Goal: Find specific page/section: Find specific page/section

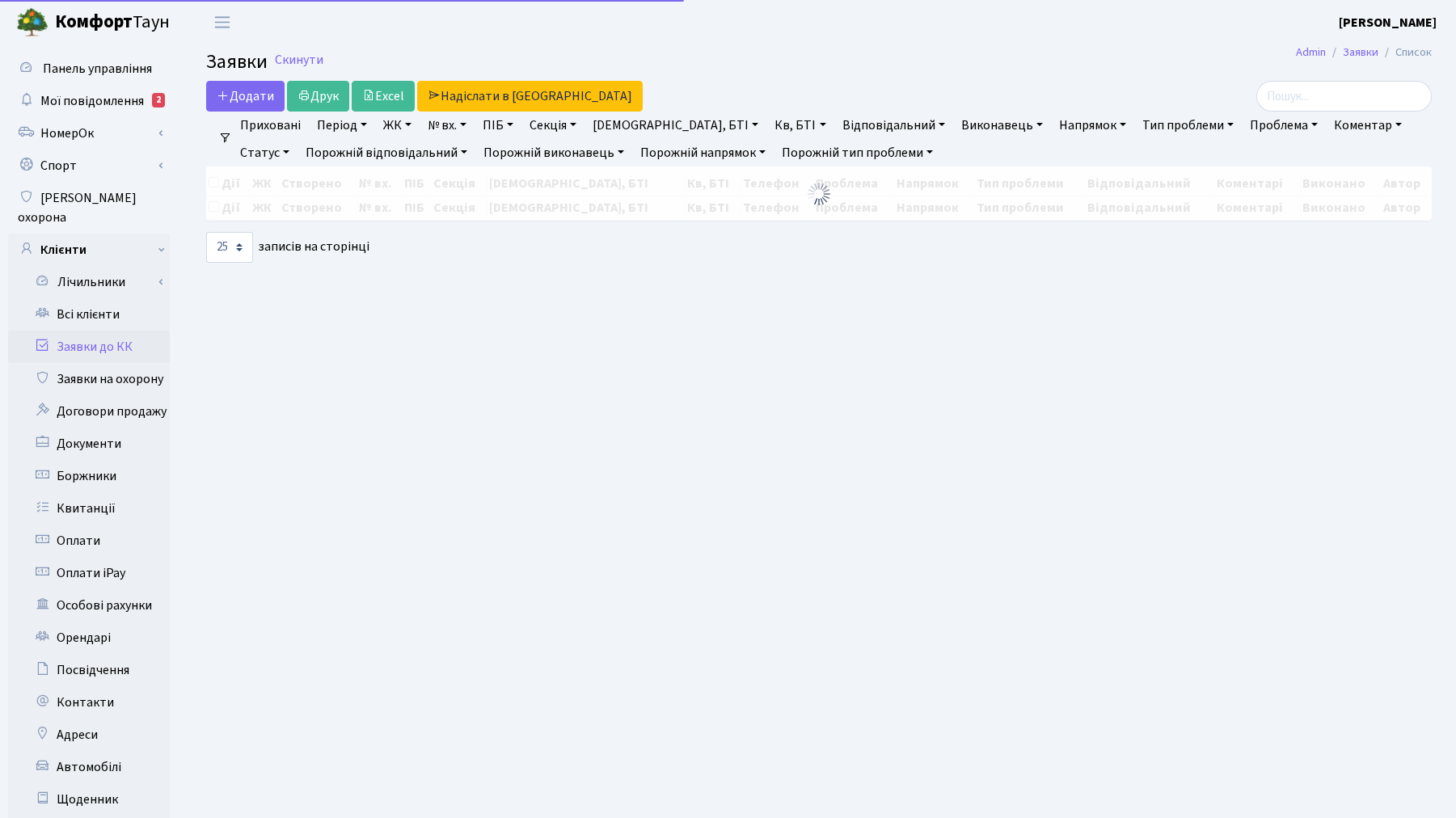
select select "25"
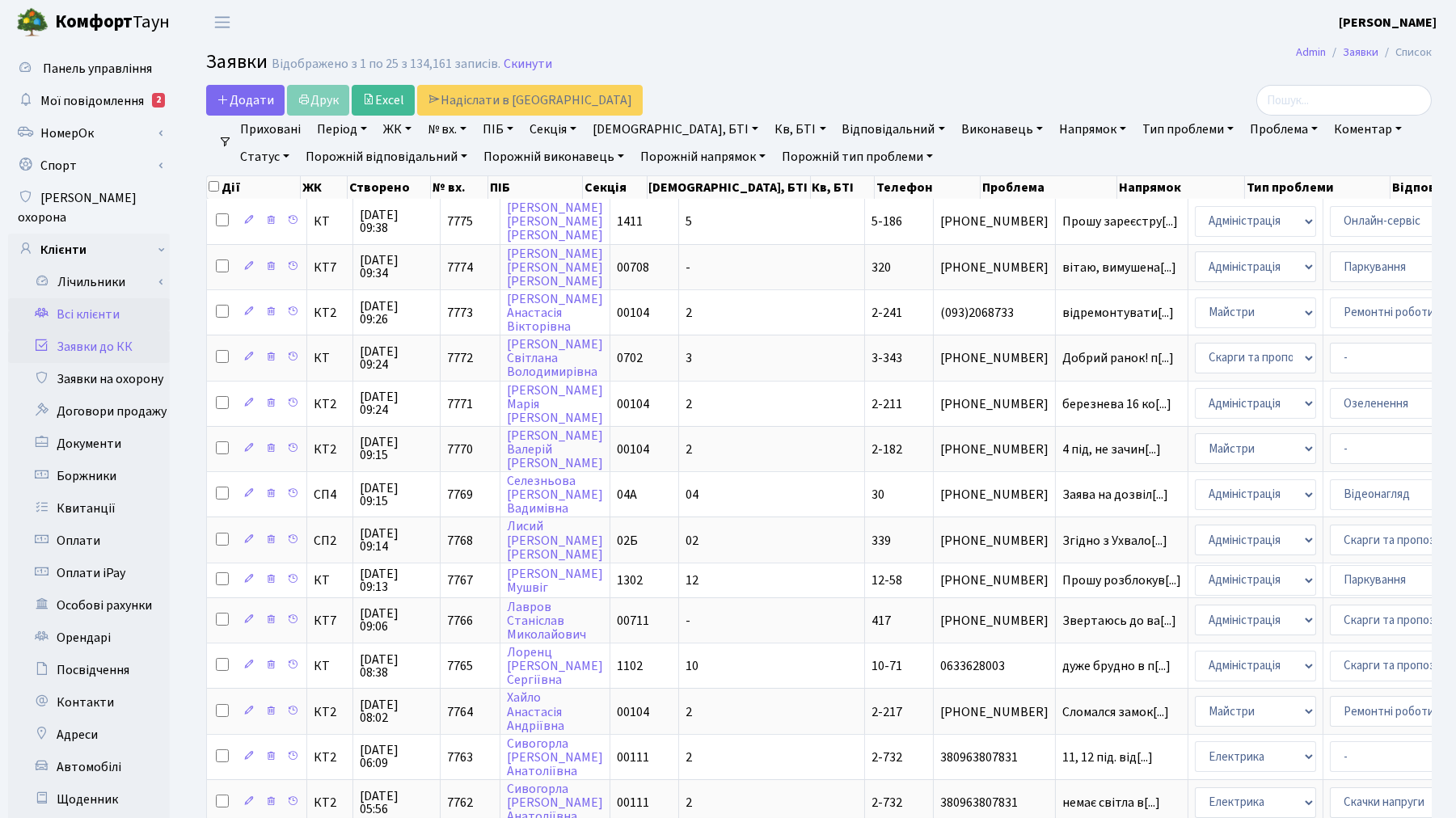
click at [57, 300] on link "Всі клієнти" at bounding box center [88, 314] width 161 height 32
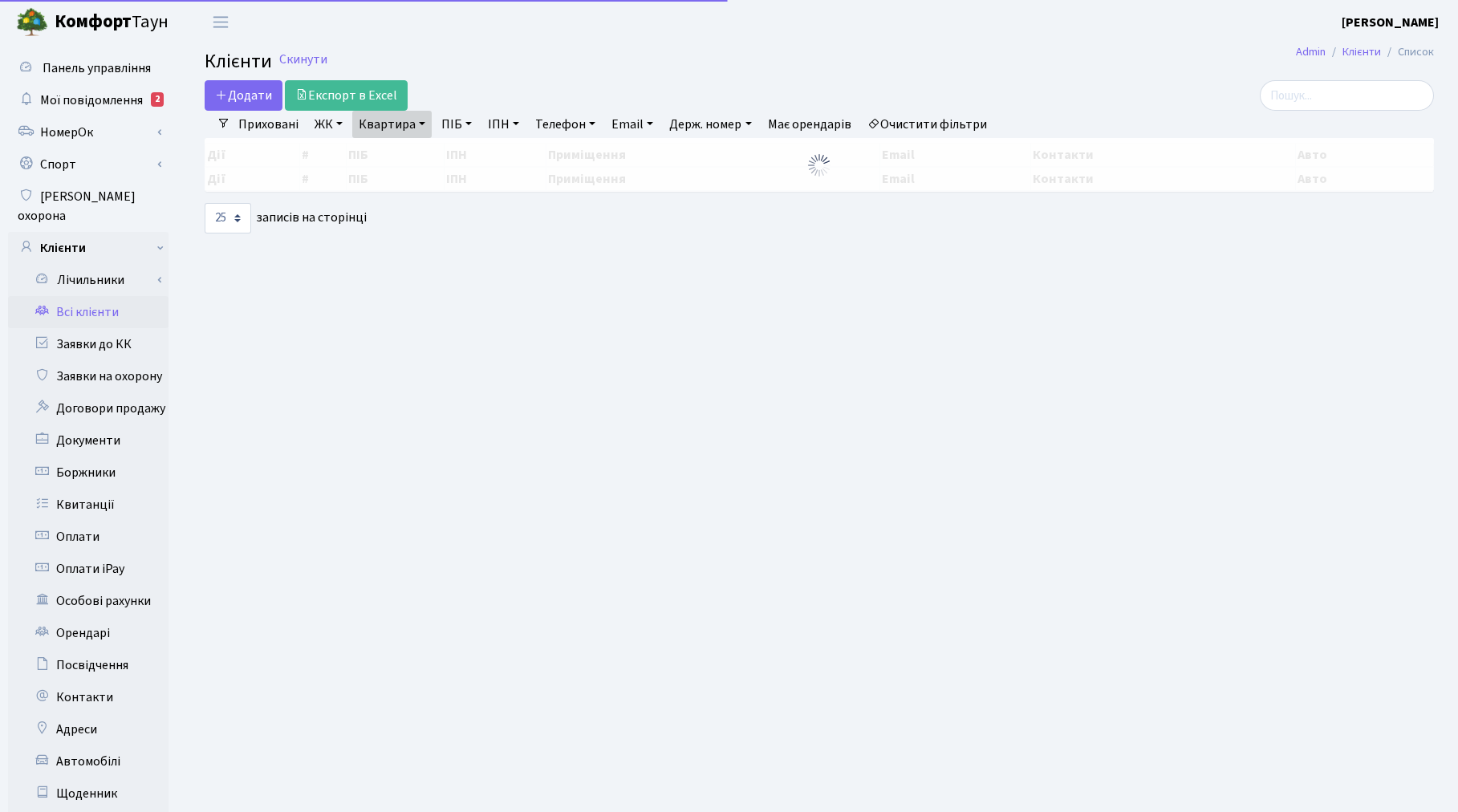
select select "25"
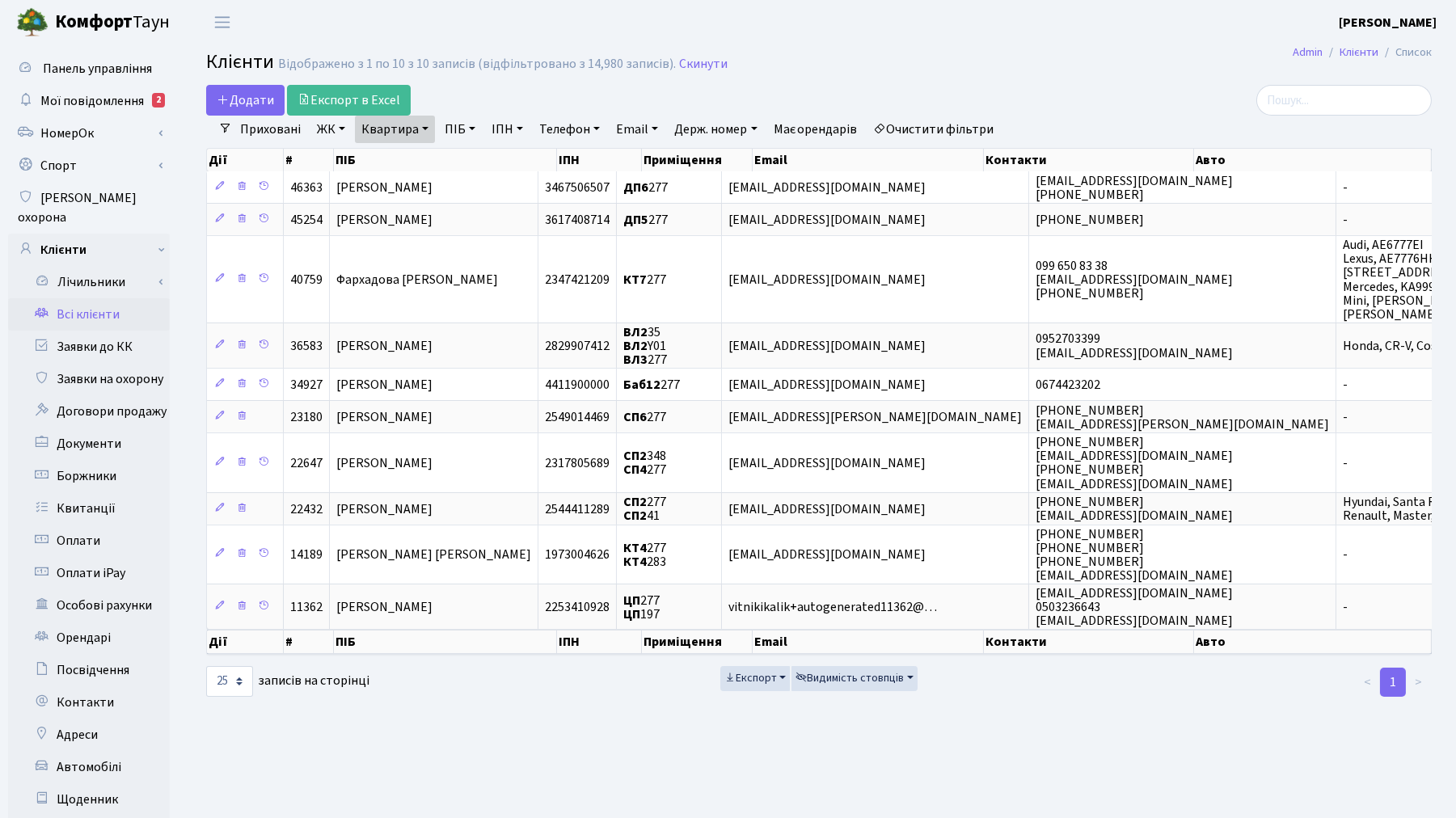
click at [936, 133] on link "Очистити фільтри" at bounding box center [934, 129] width 133 height 27
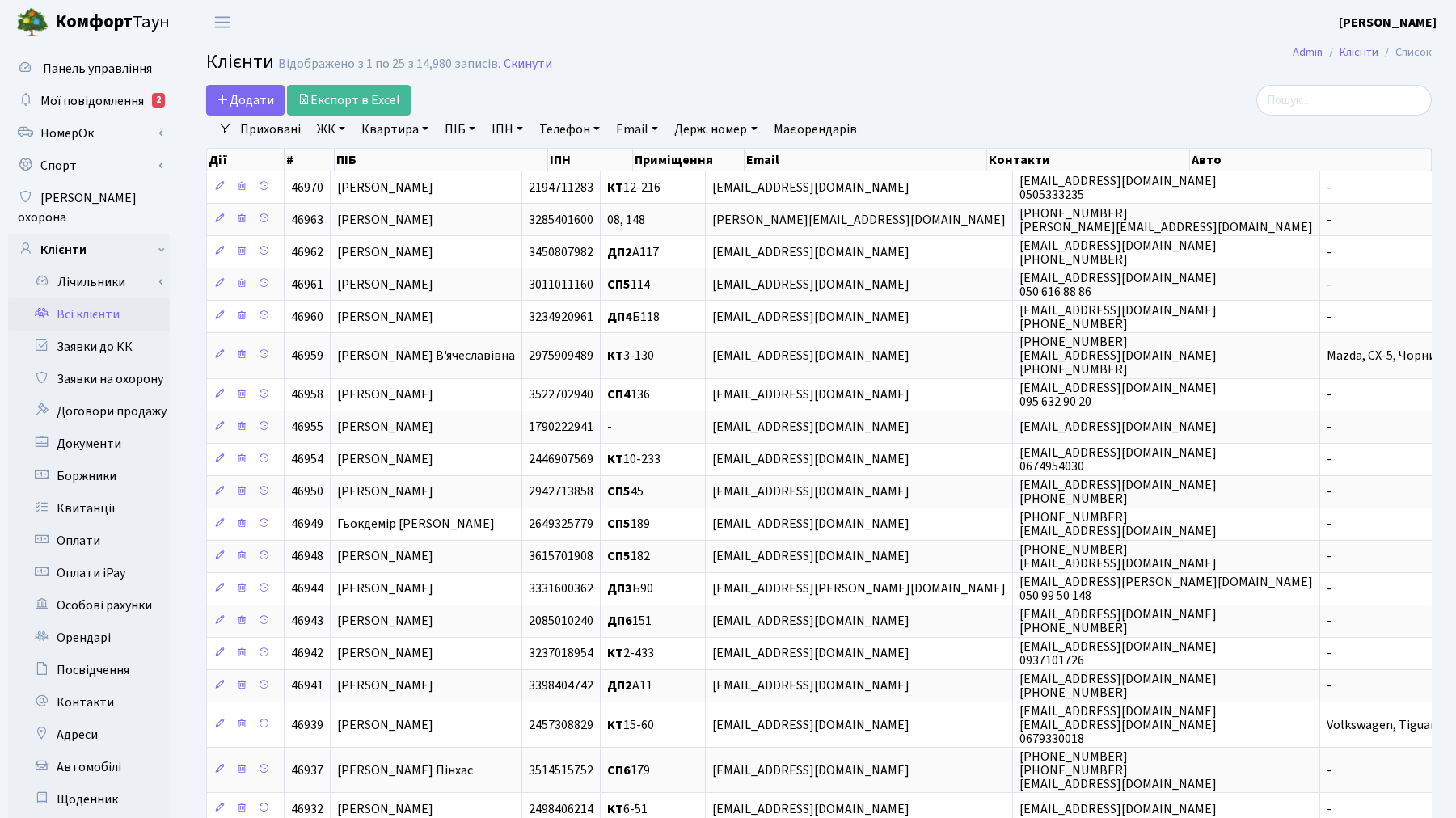
click at [457, 129] on link "ПІБ" at bounding box center [460, 129] width 44 height 27
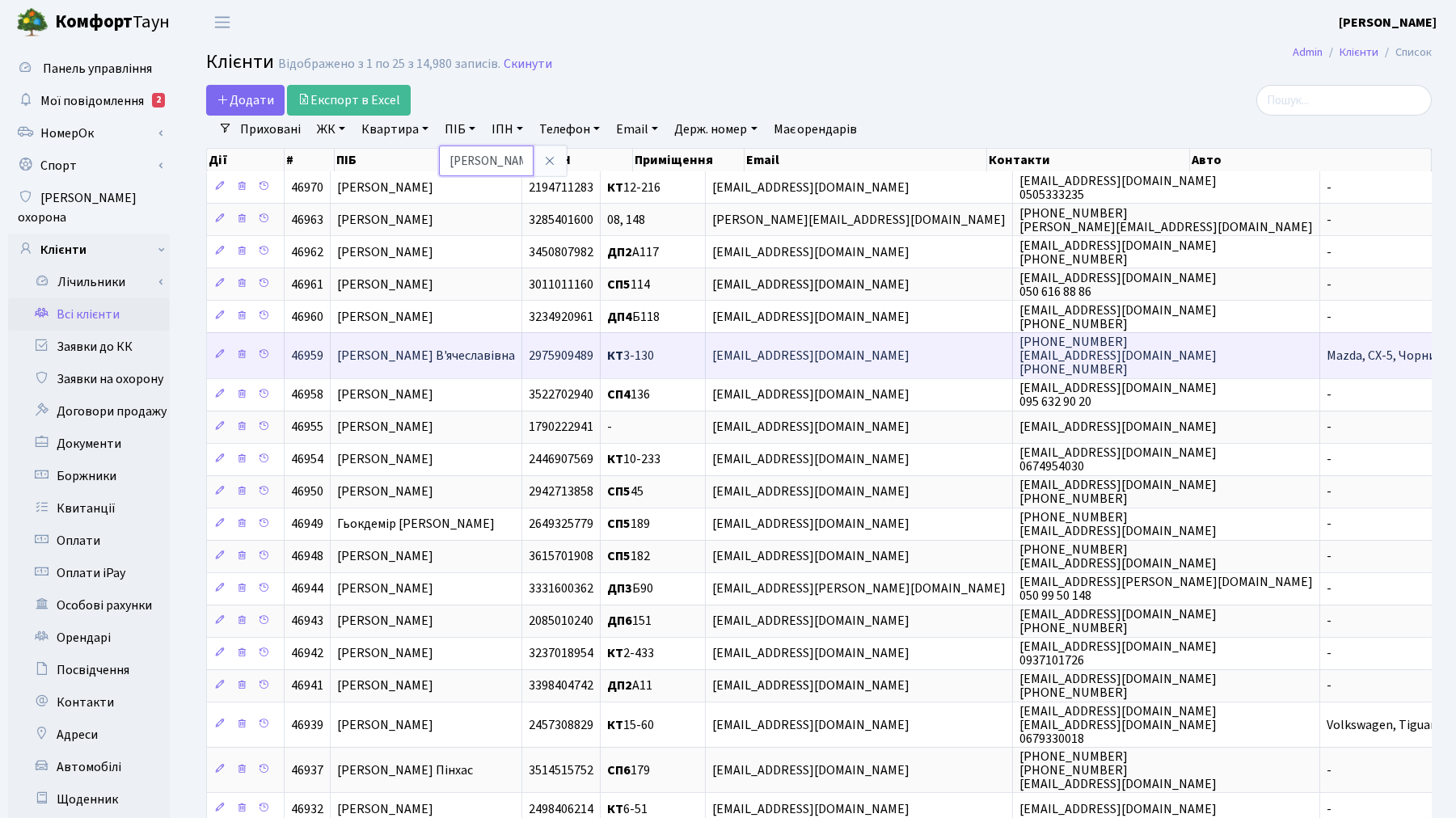
type input "фірсова"
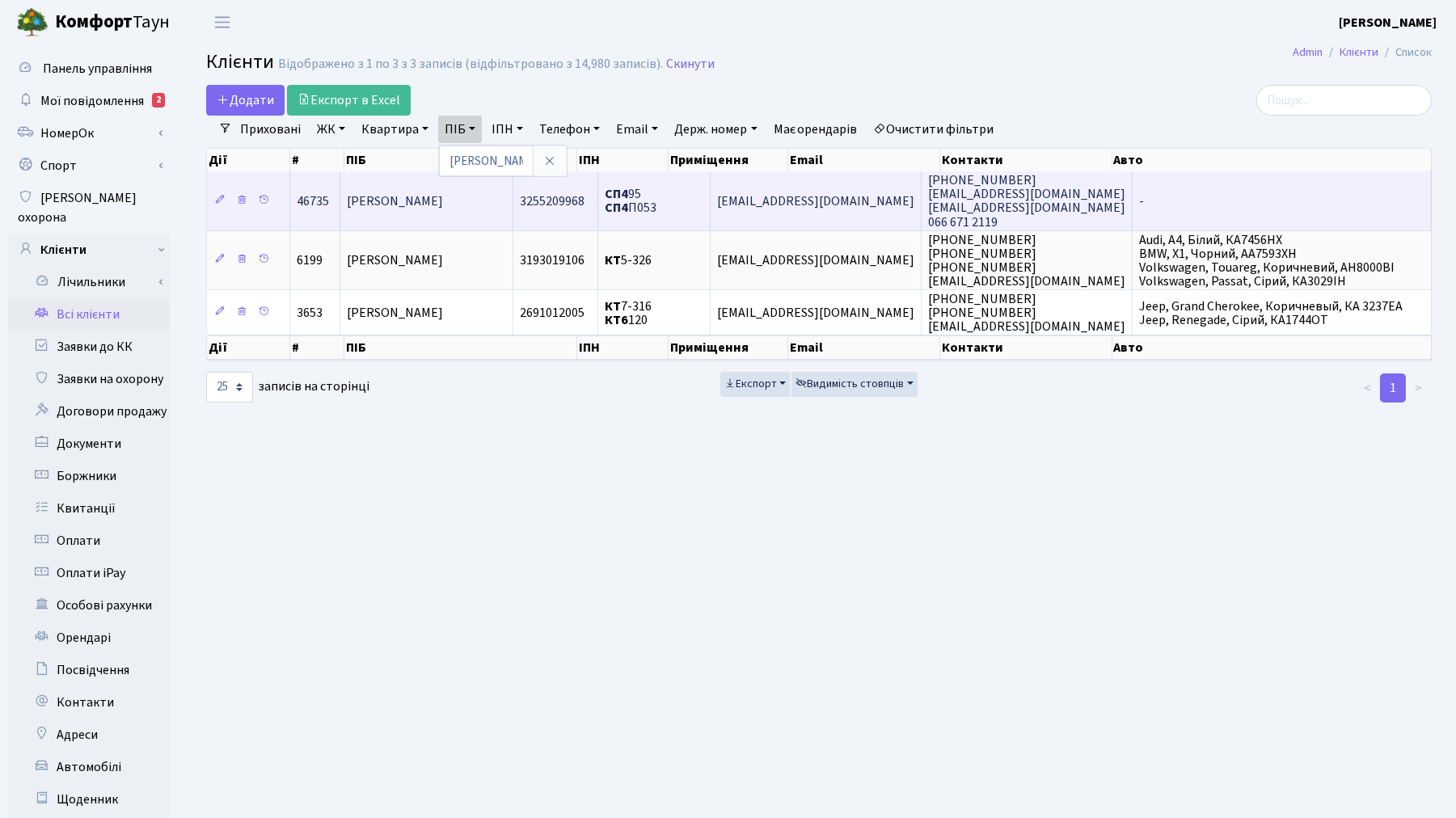
click at [443, 206] on span "Фірсова Анастасія Станіславівна" at bounding box center [394, 201] width 96 height 17
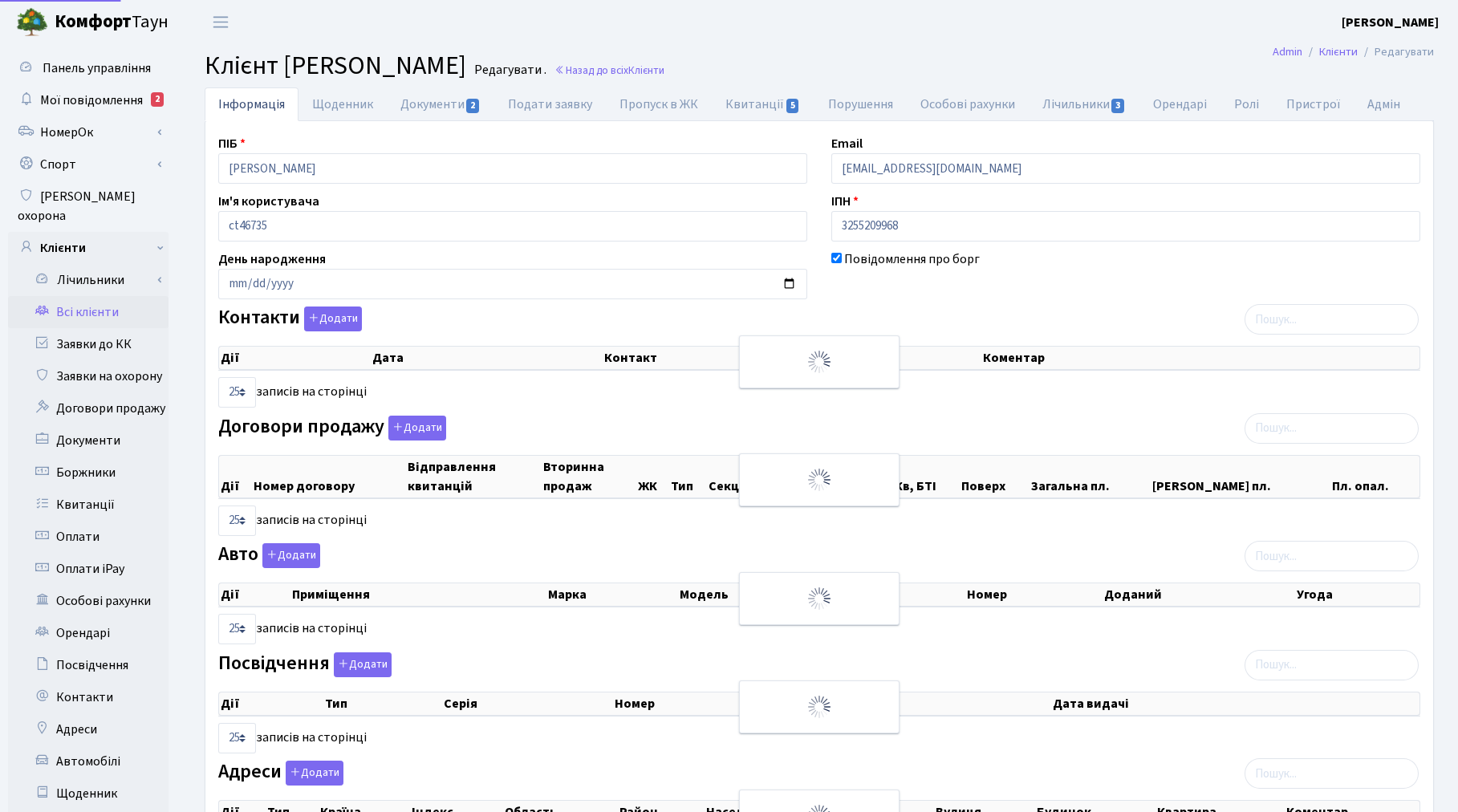
select select "25"
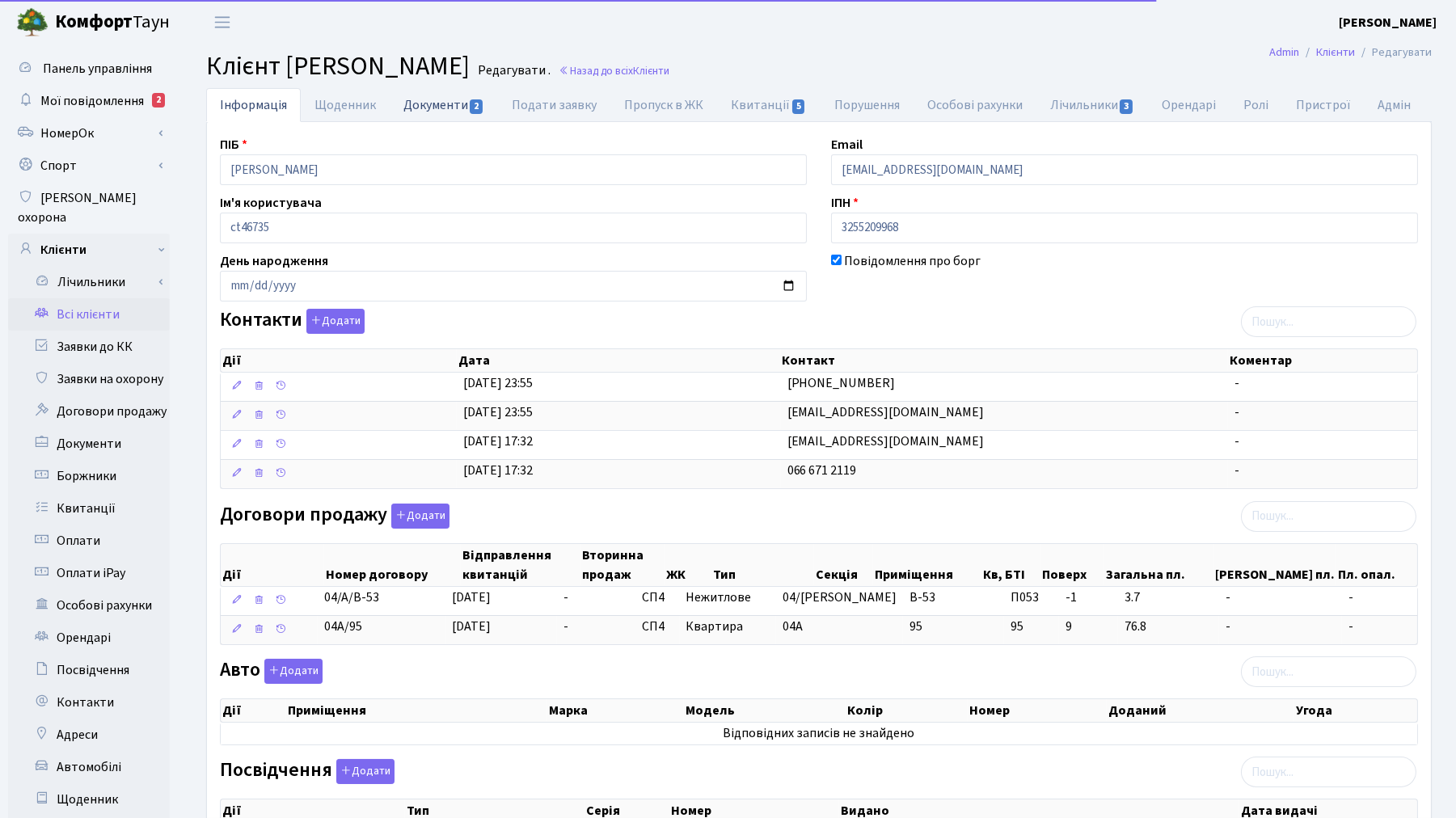
click at [434, 113] on link "Документи 2" at bounding box center [443, 105] width 109 height 33
select select "25"
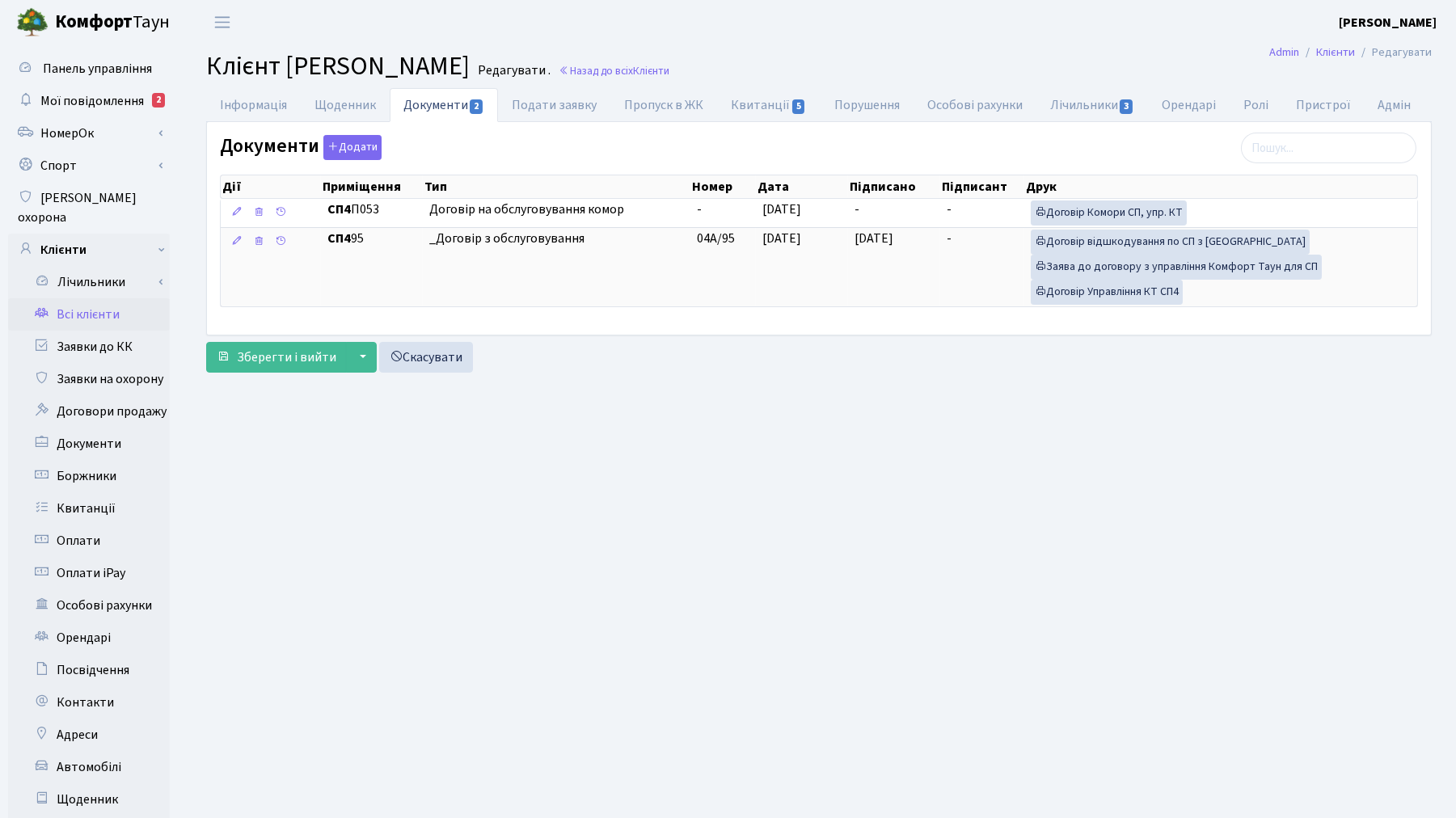
click at [65, 298] on link "Всі клієнти" at bounding box center [88, 314] width 161 height 32
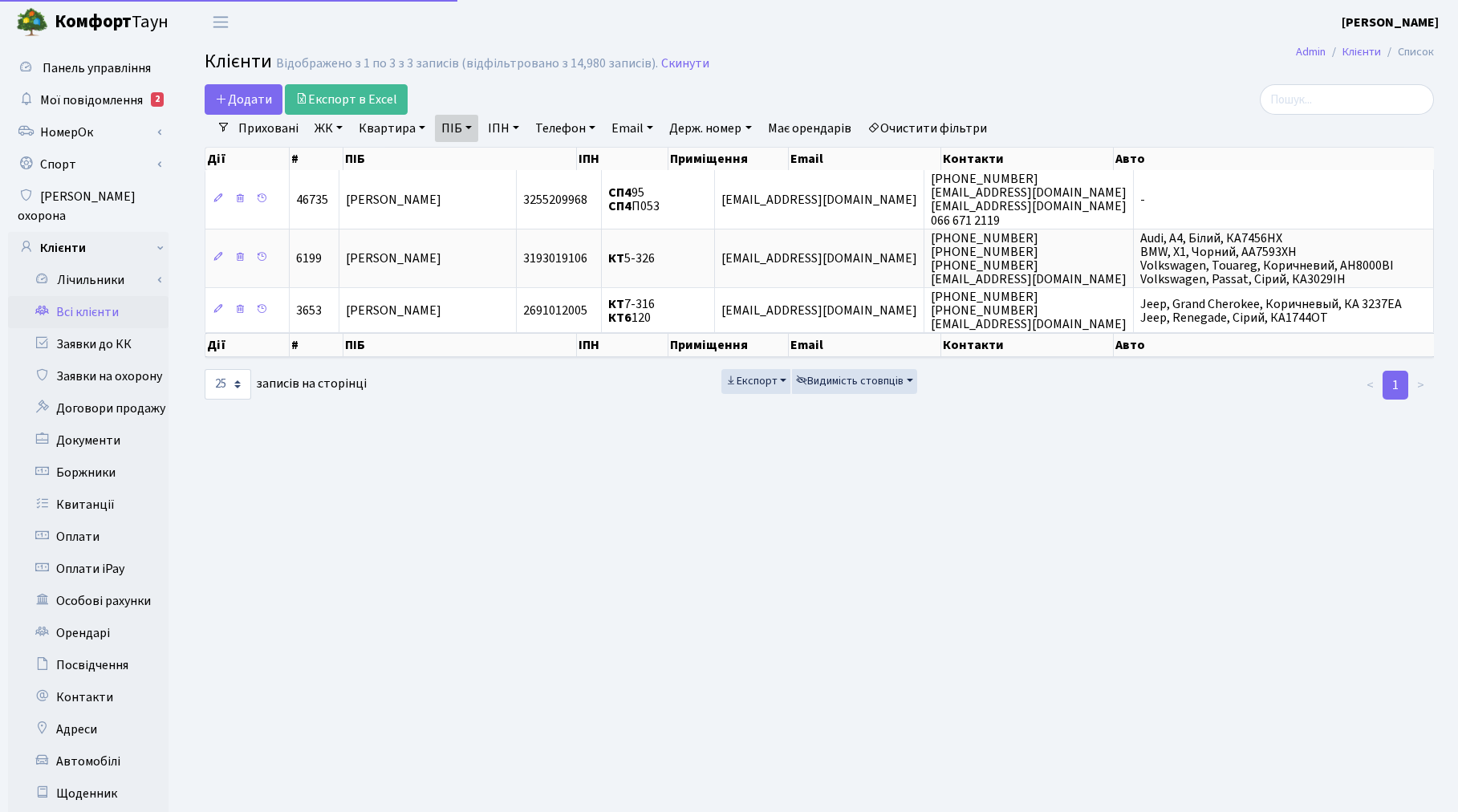
select select "25"
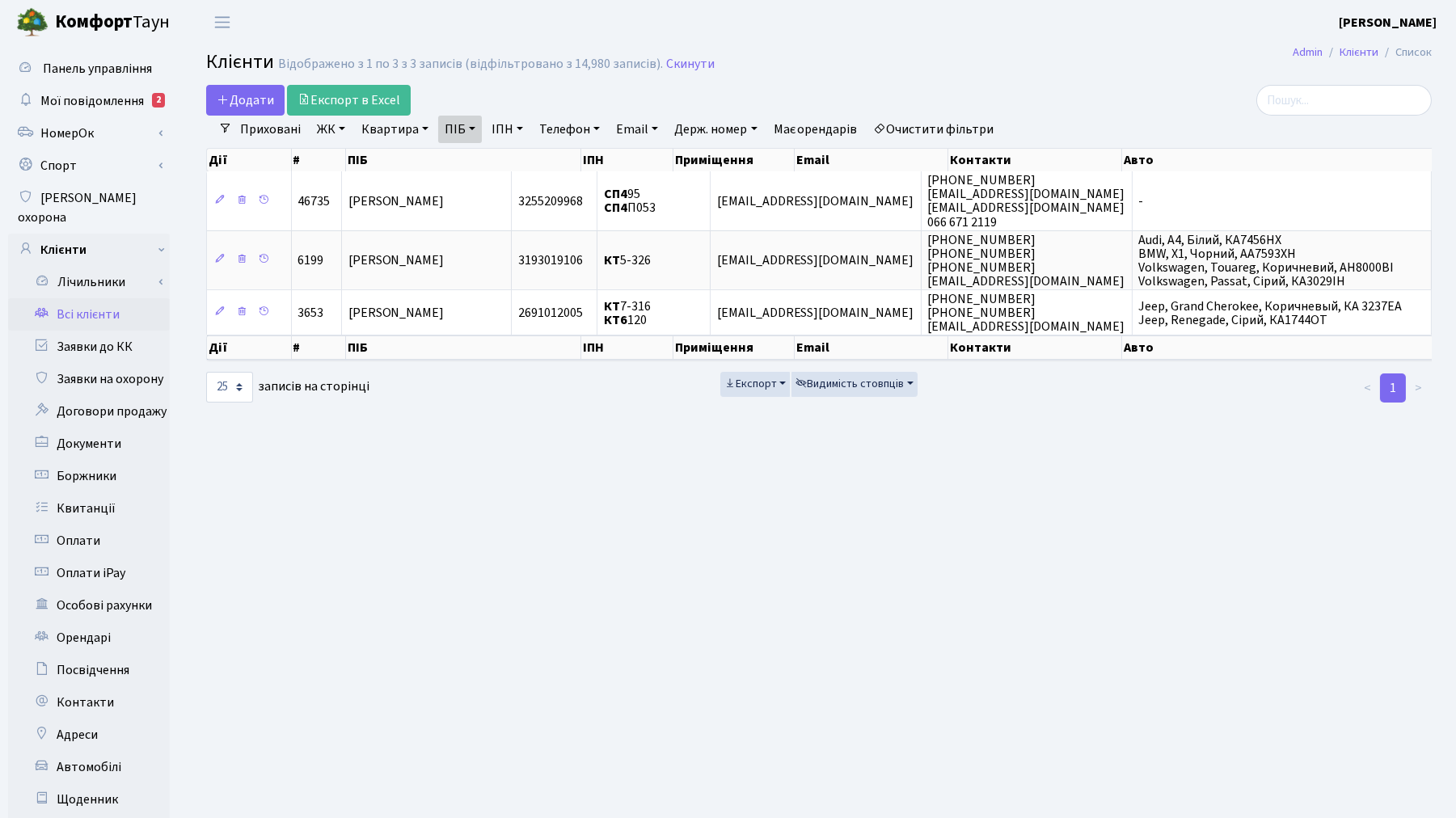
click at [978, 131] on link "Очистити фільтри" at bounding box center [934, 129] width 133 height 27
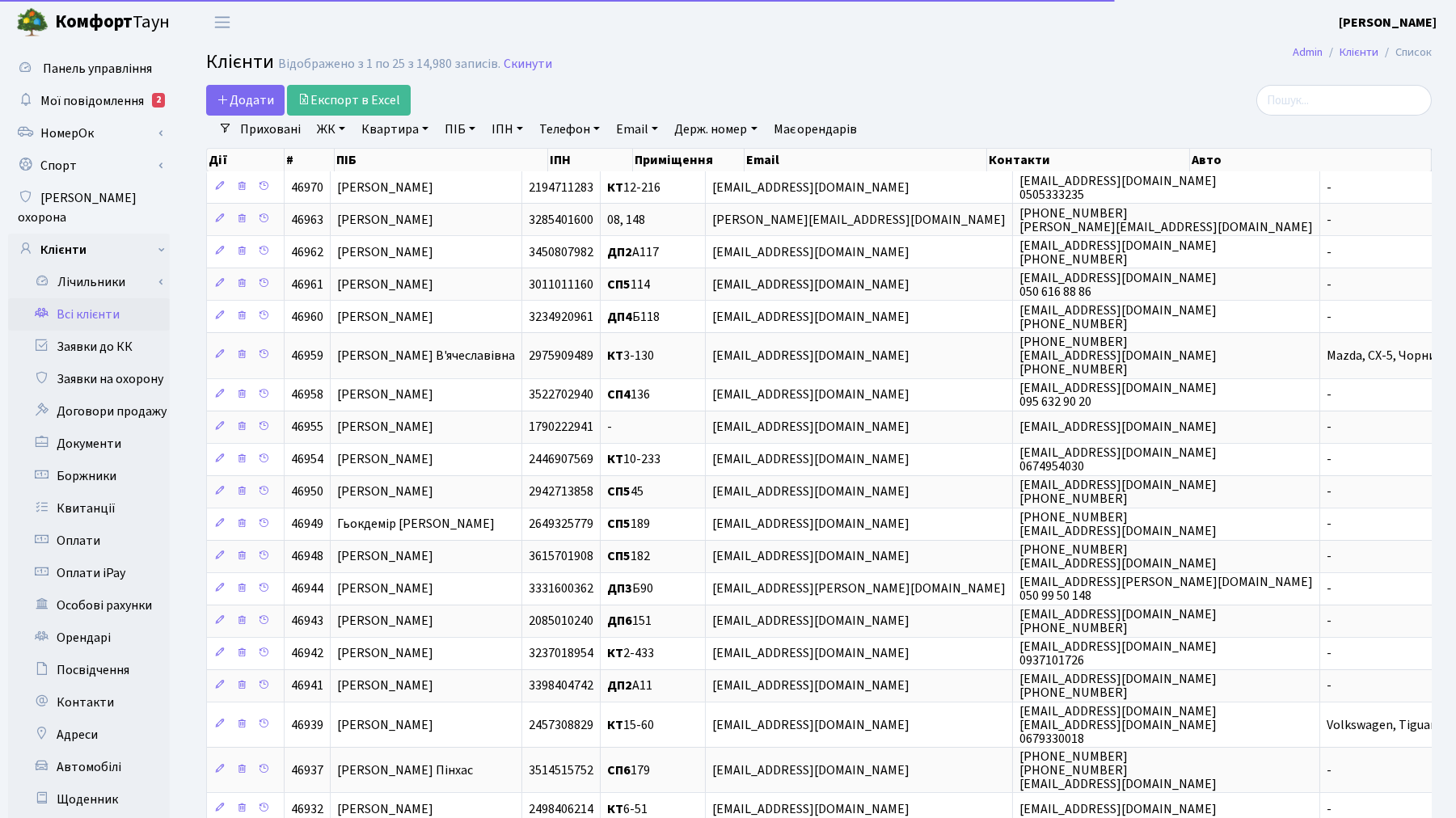
click at [399, 131] on link "Квартира" at bounding box center [395, 129] width 80 height 27
type input "75"
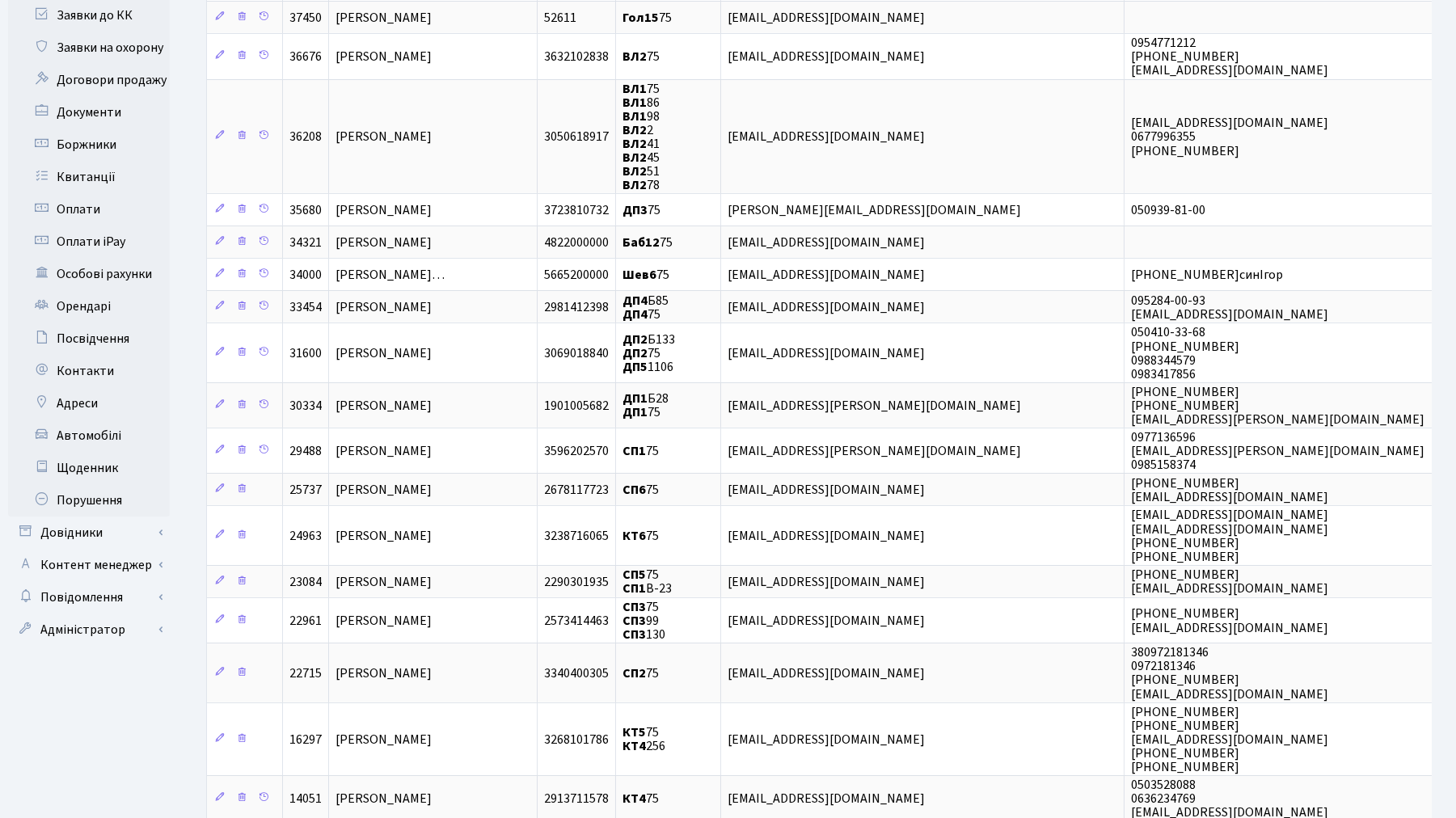
scroll to position [359, 0]
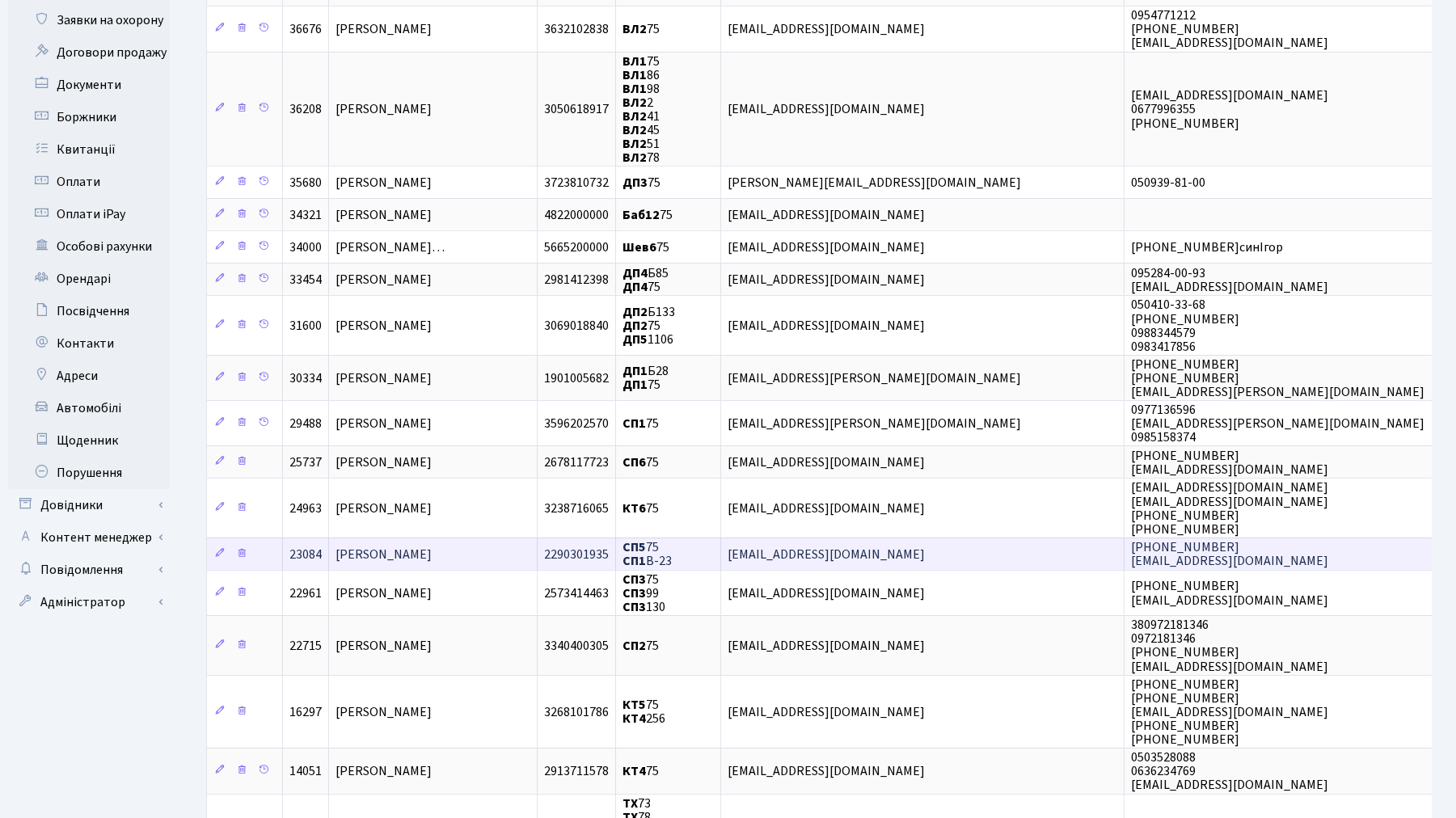
click at [432, 546] on span "[PERSON_NAME]" at bounding box center [383, 554] width 96 height 17
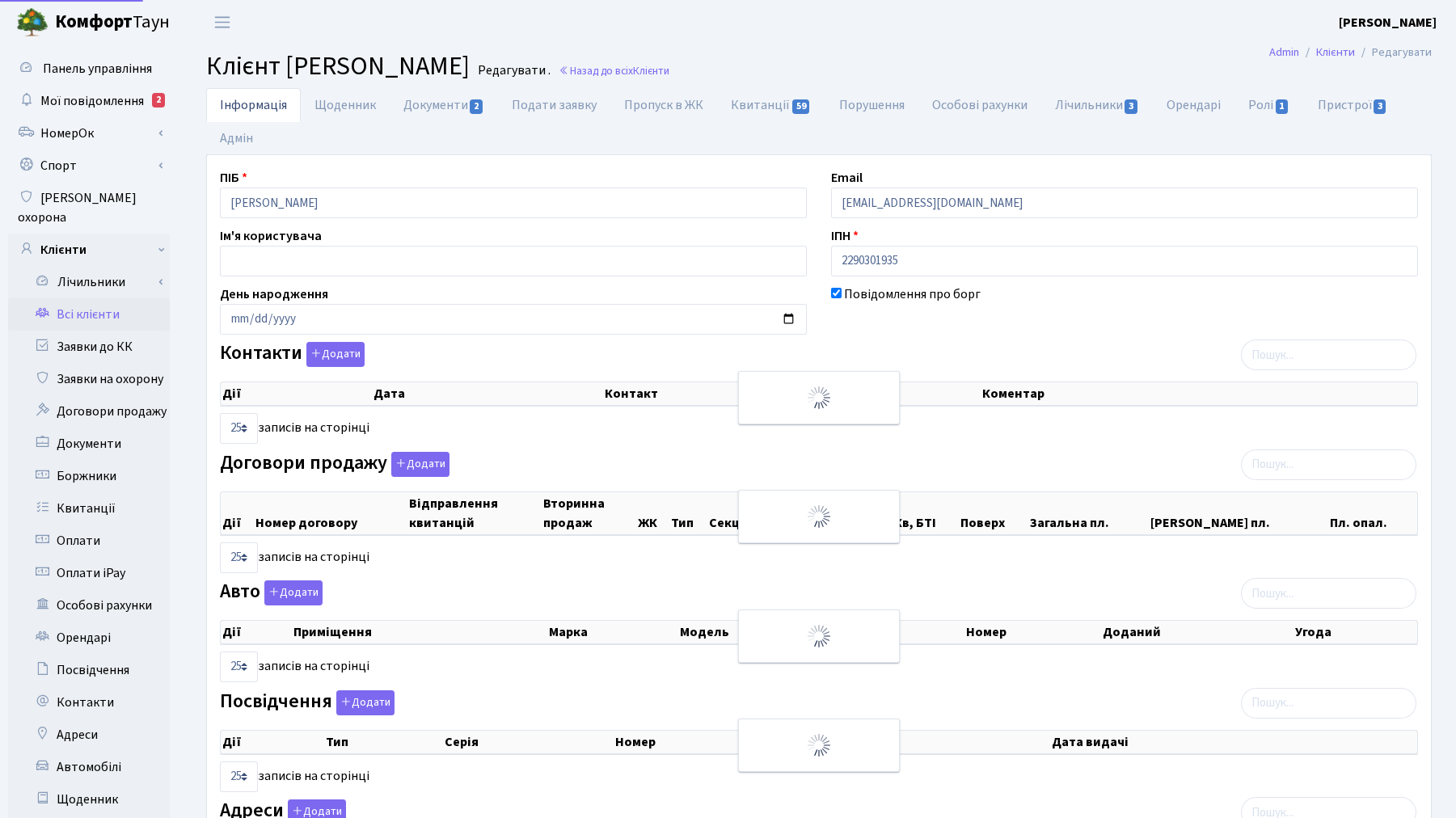
select select "25"
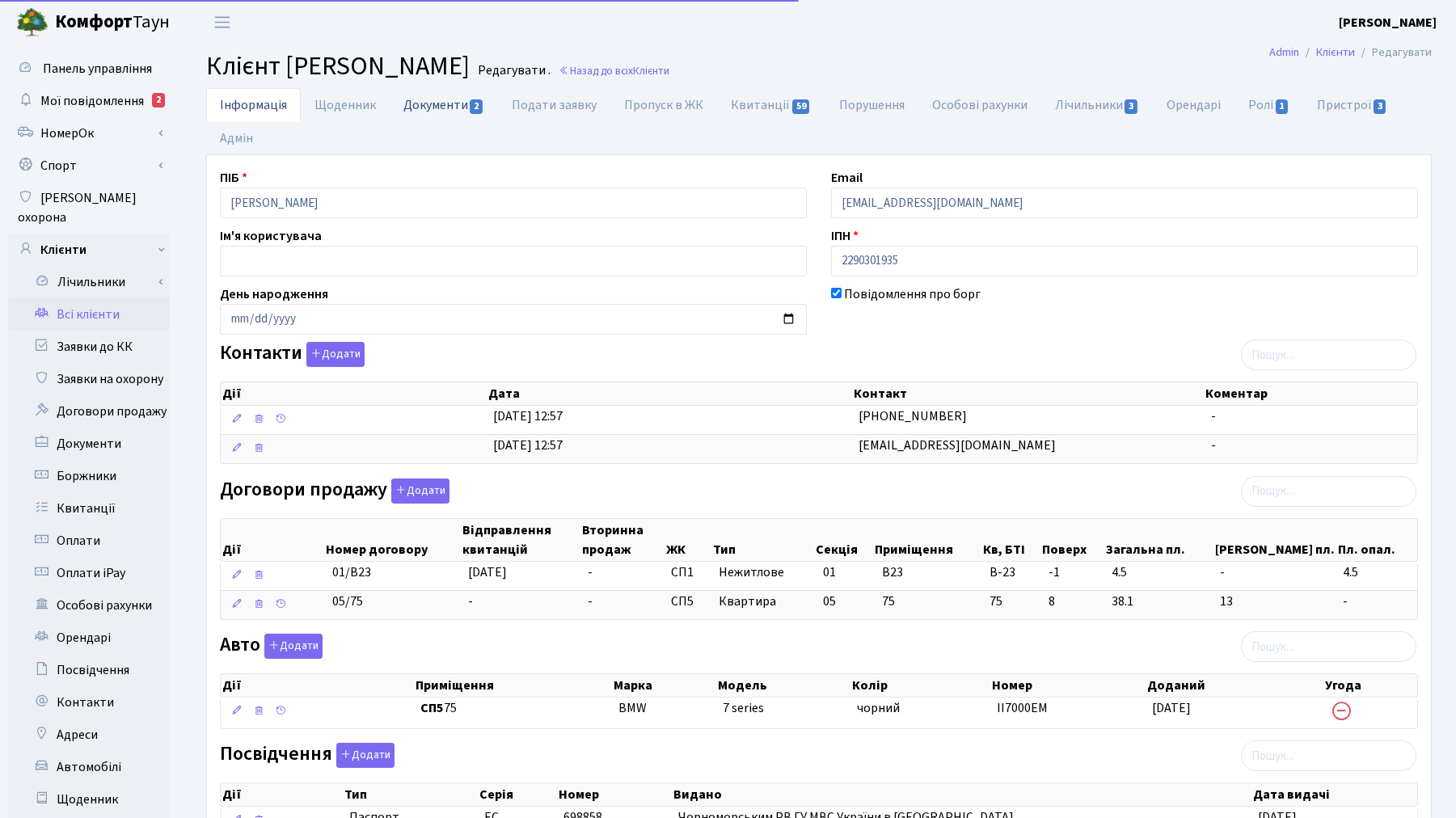
click at [421, 107] on link "Документи 2" at bounding box center [443, 105] width 109 height 33
select select "25"
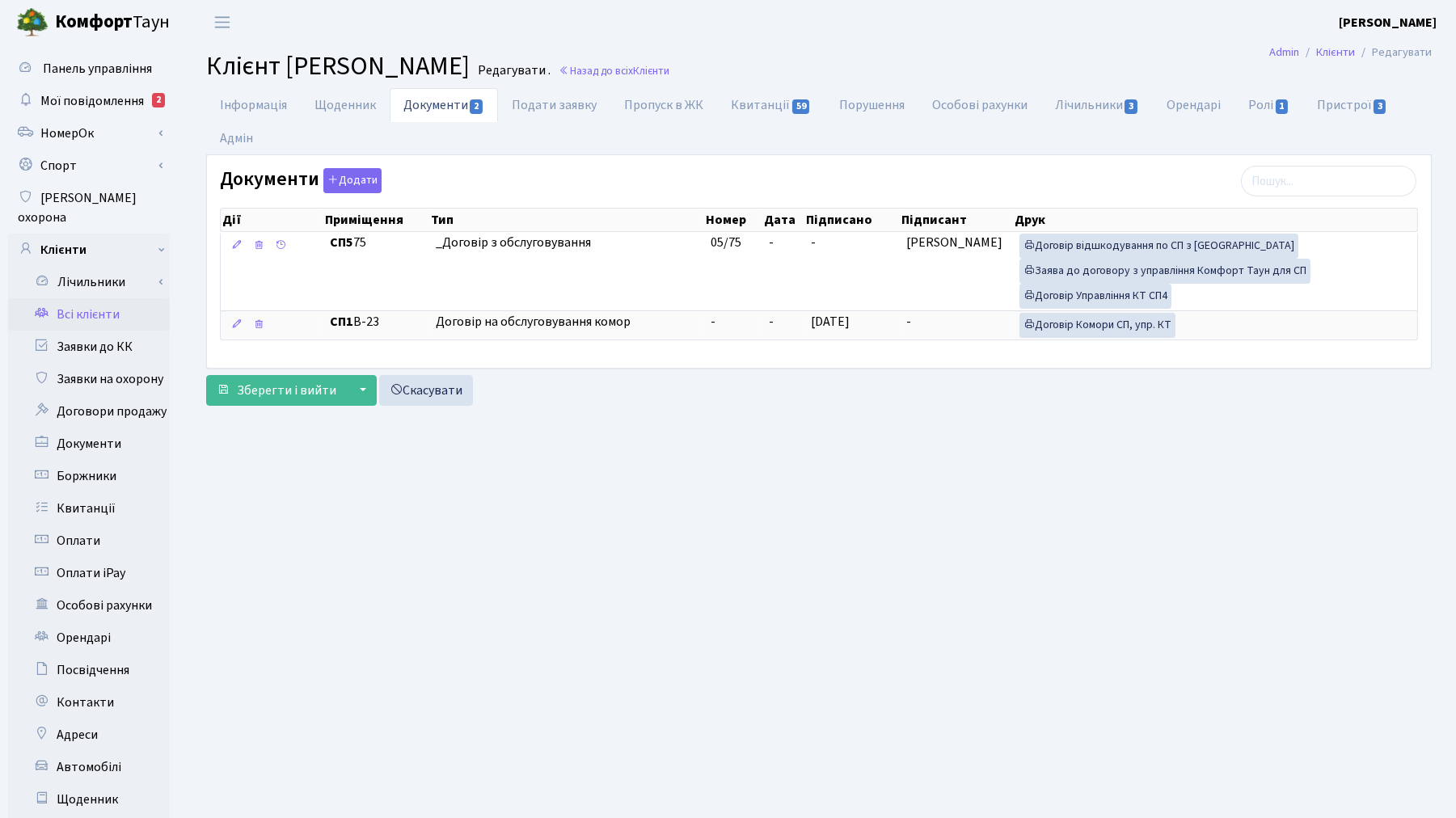
click at [77, 300] on link "Всі клієнти" at bounding box center [88, 314] width 161 height 32
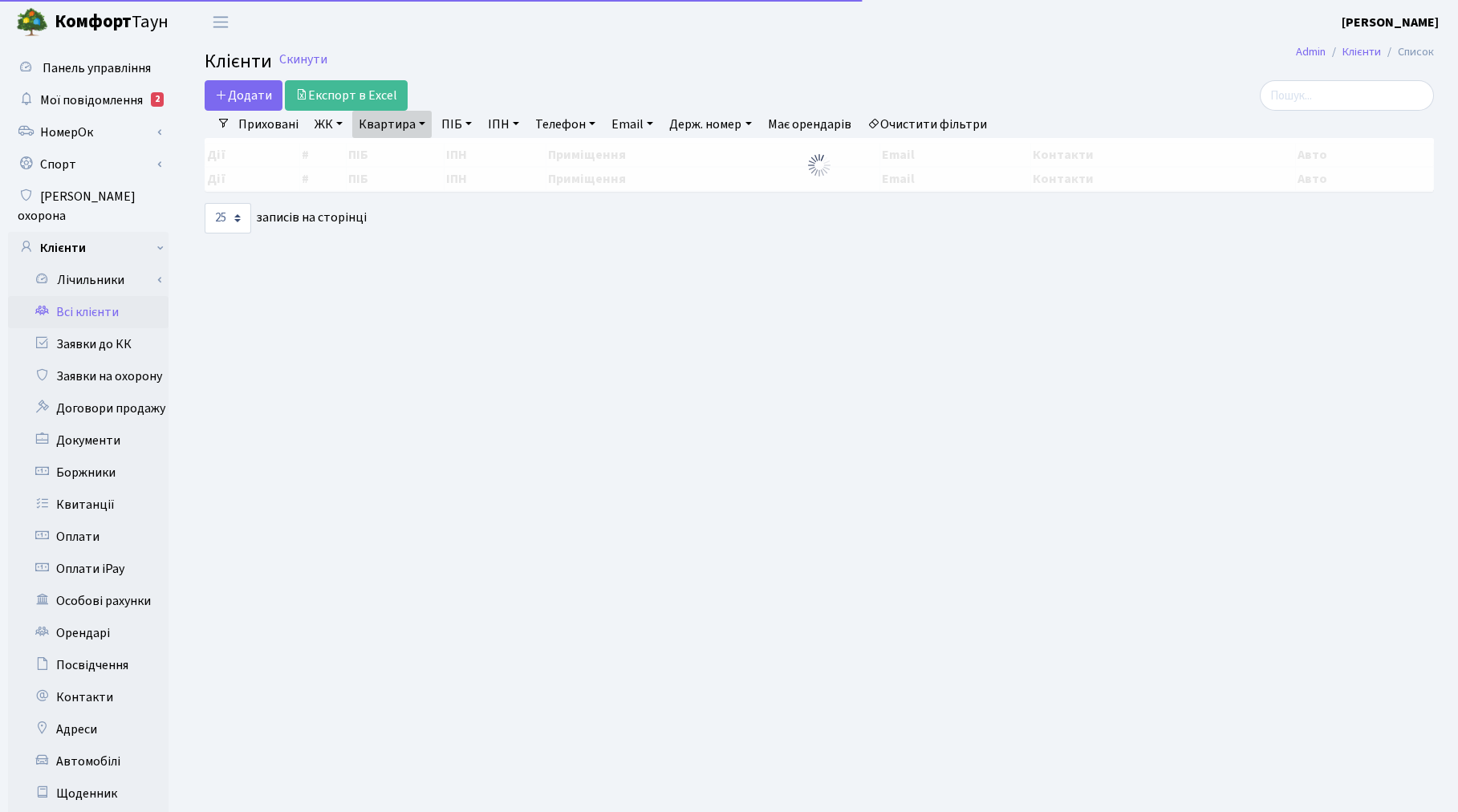
select select "25"
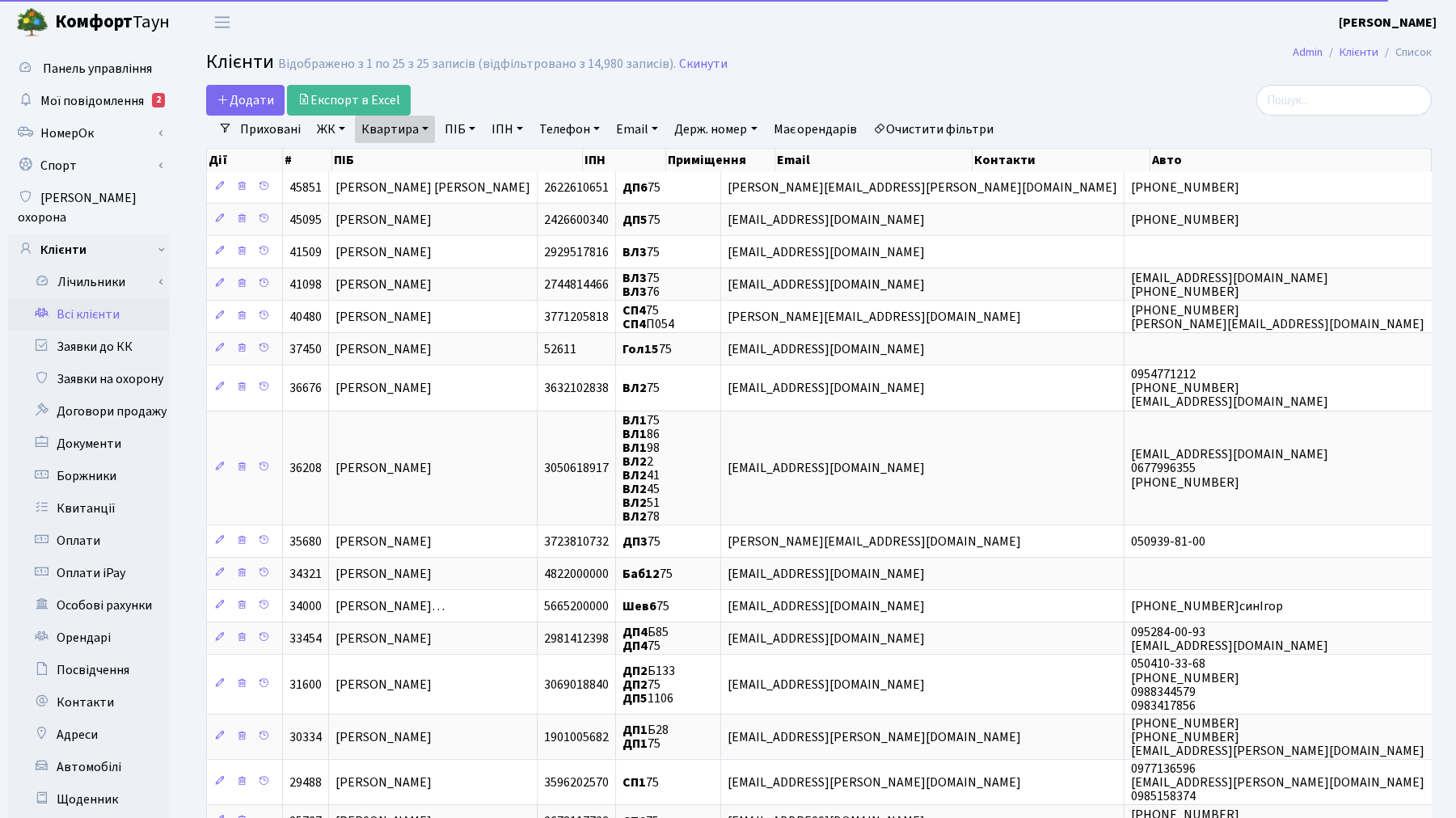
click at [399, 123] on link "Квартира" at bounding box center [395, 129] width 80 height 27
click at [416, 157] on input "75" at bounding box center [403, 161] width 95 height 31
type input "7"
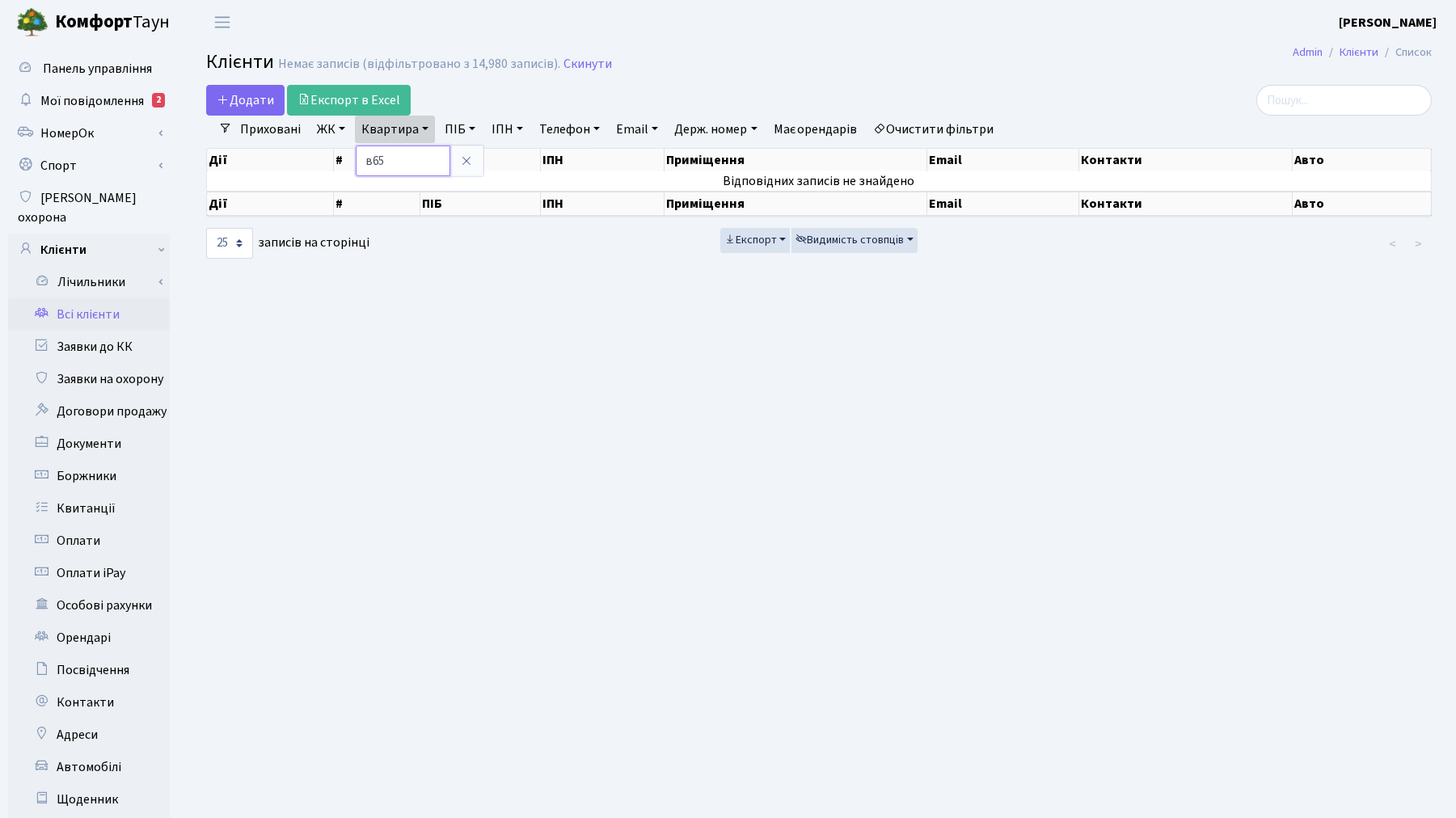
click at [373, 152] on input "в65" at bounding box center [403, 161] width 95 height 31
type input "в-65"
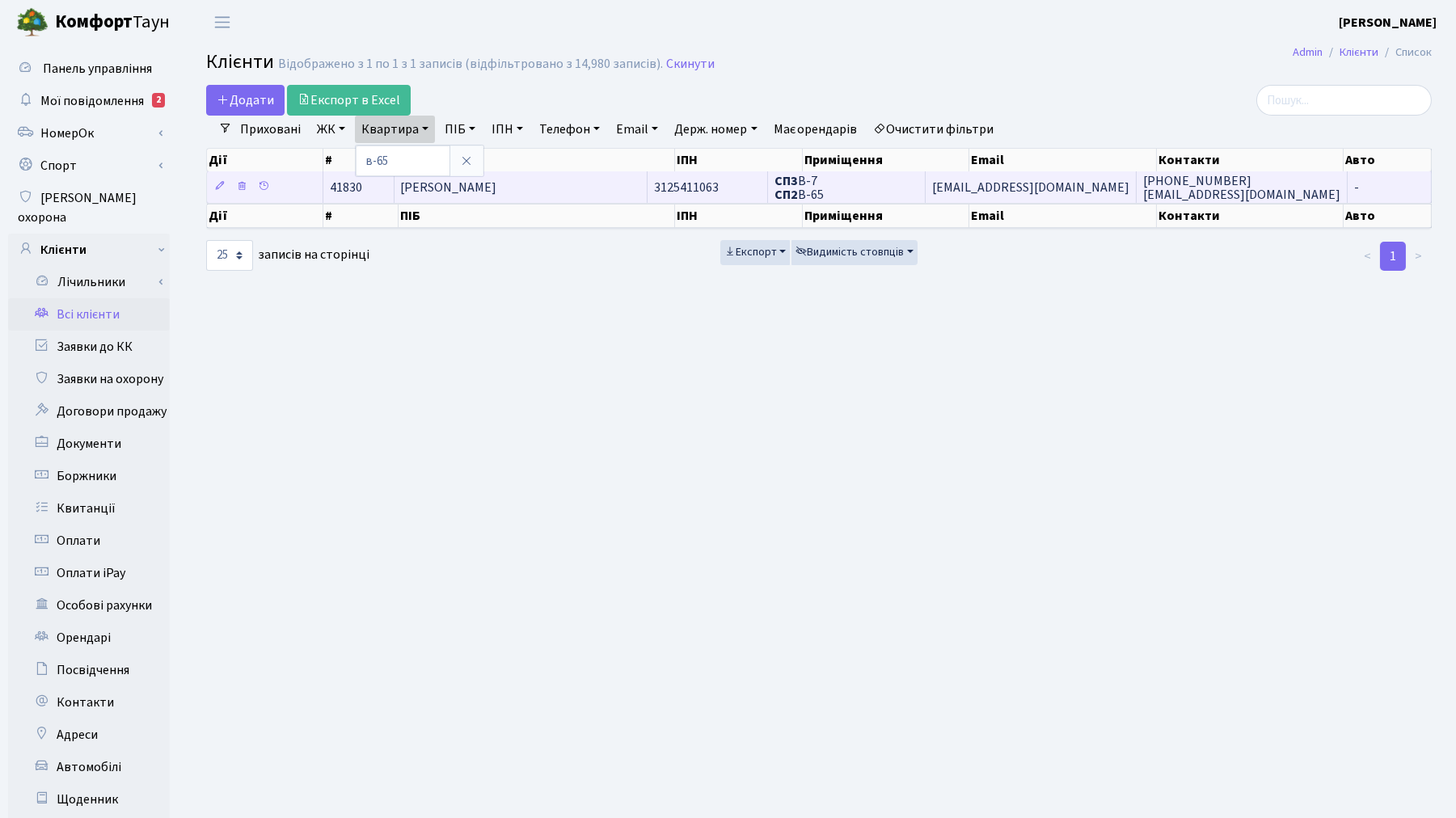
click at [477, 190] on span "[PERSON_NAME]" at bounding box center [449, 187] width 96 height 17
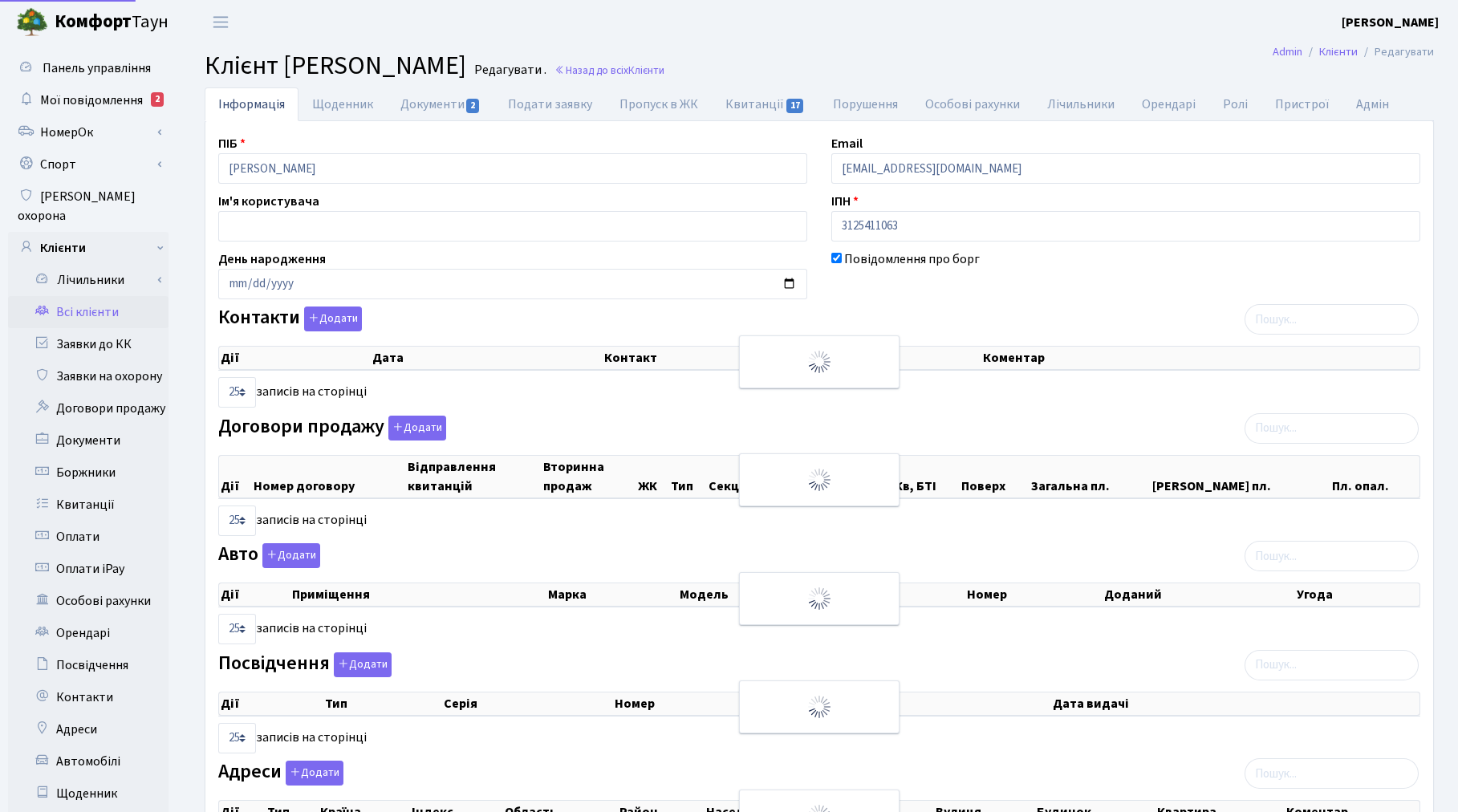
select select "25"
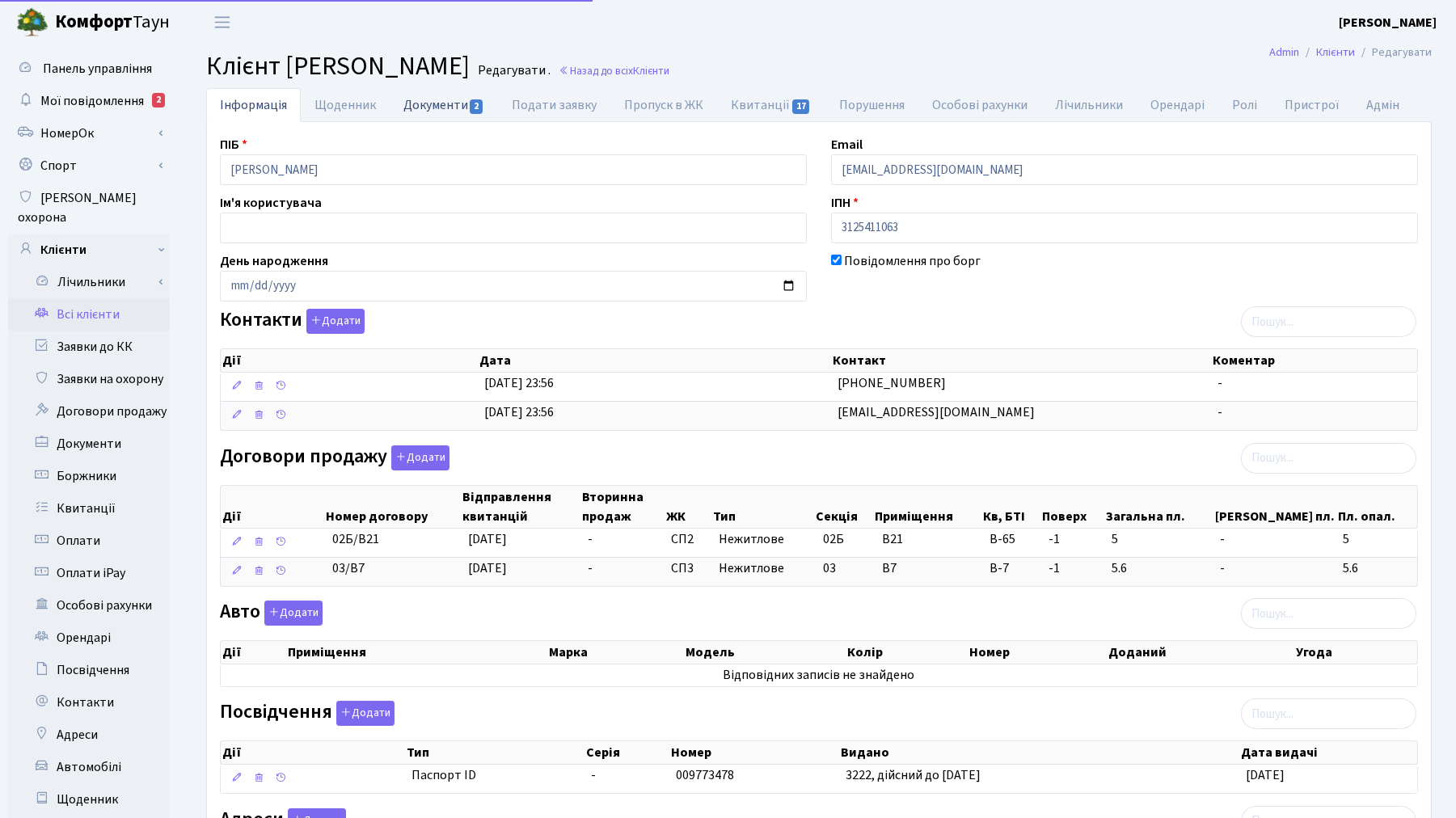
click at [432, 103] on link "Документи 2" at bounding box center [443, 105] width 109 height 33
select select "25"
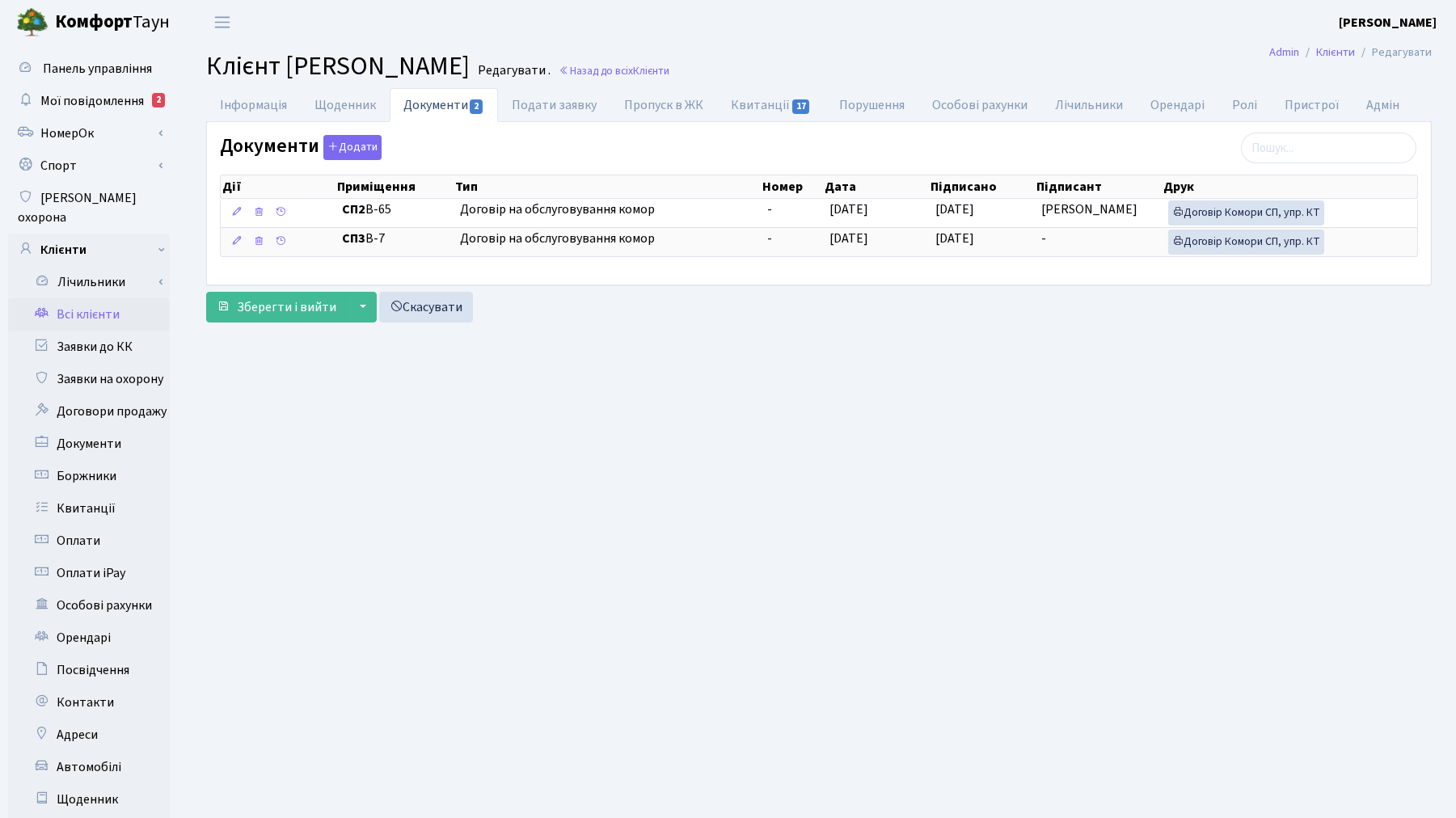
click at [118, 298] on link "Всі клієнти" at bounding box center [88, 314] width 161 height 32
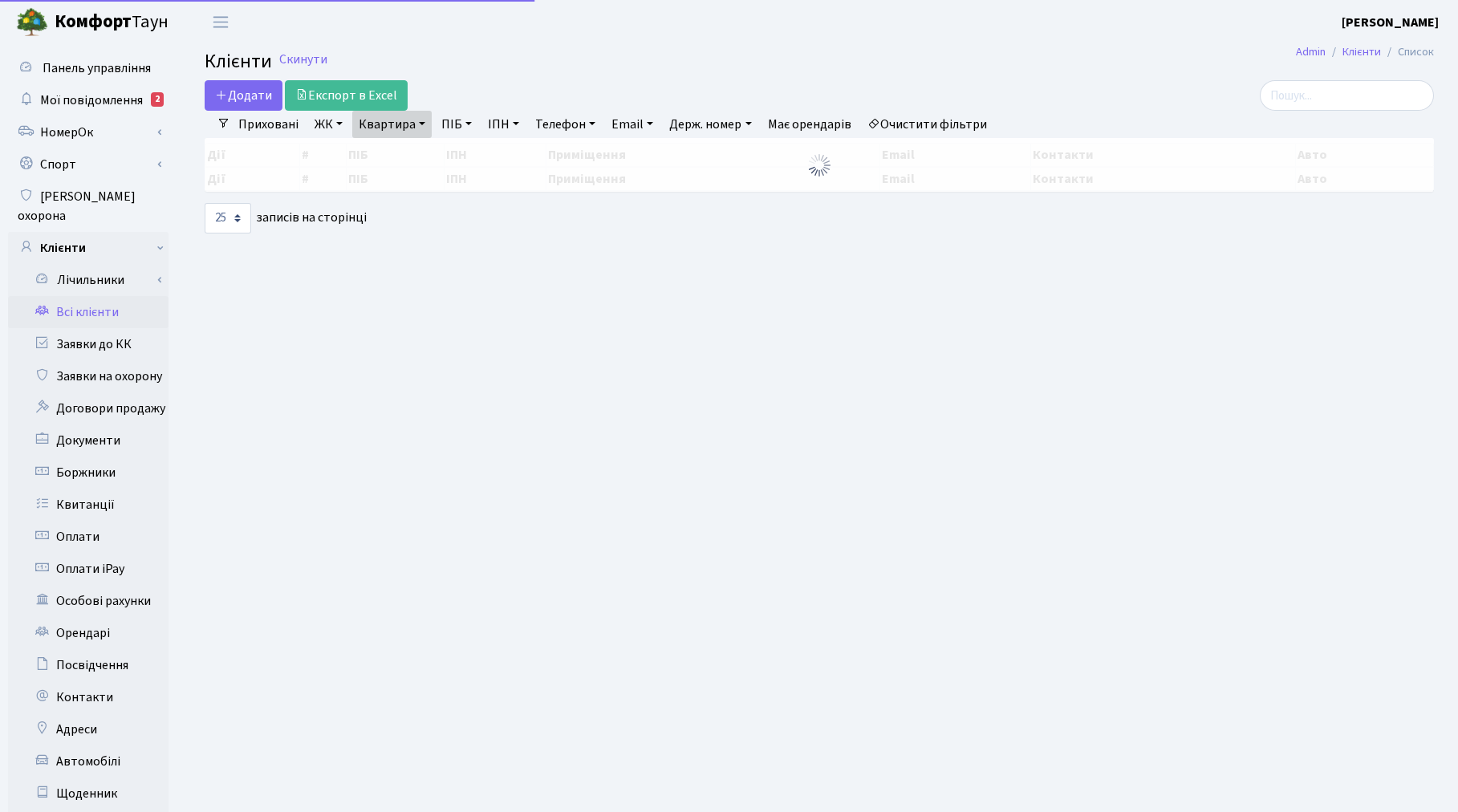
select select "25"
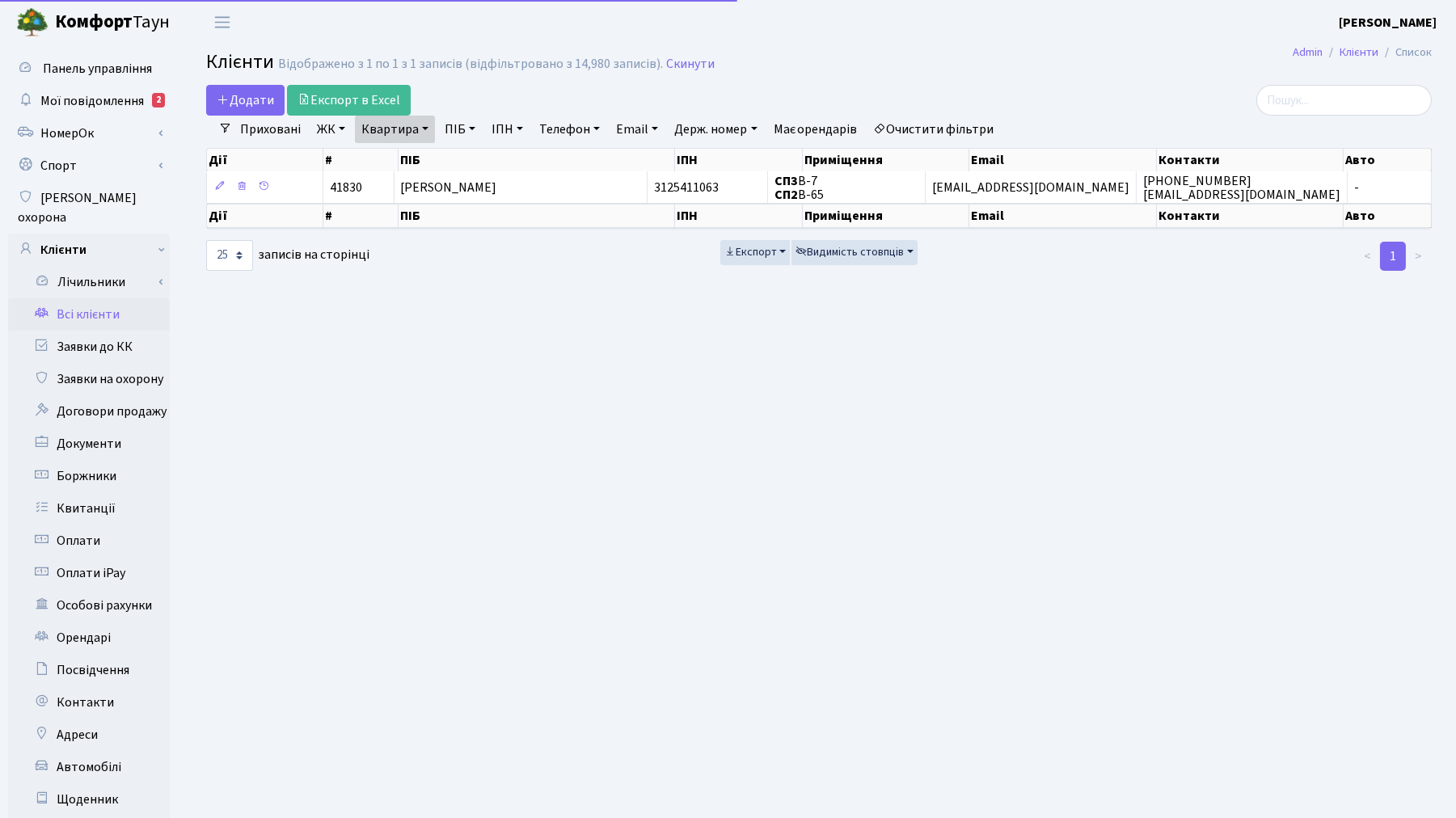
click at [422, 129] on link "Квартира" at bounding box center [395, 129] width 80 height 27
click at [414, 154] on input "в-65" at bounding box center [403, 161] width 95 height 31
type input "в"
type input "145"
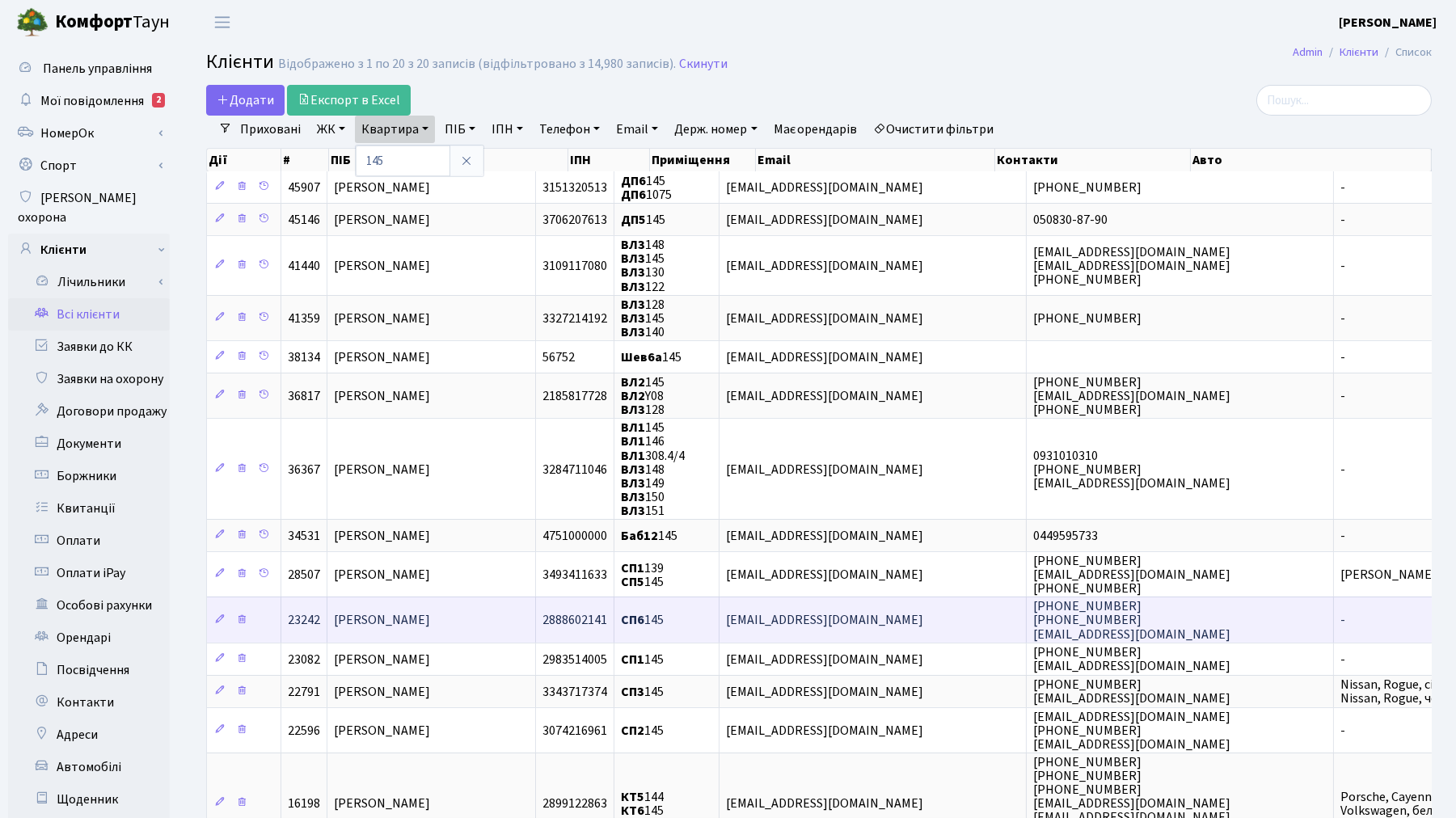
click at [396, 612] on span "[PERSON_NAME]" at bounding box center [381, 620] width 96 height 17
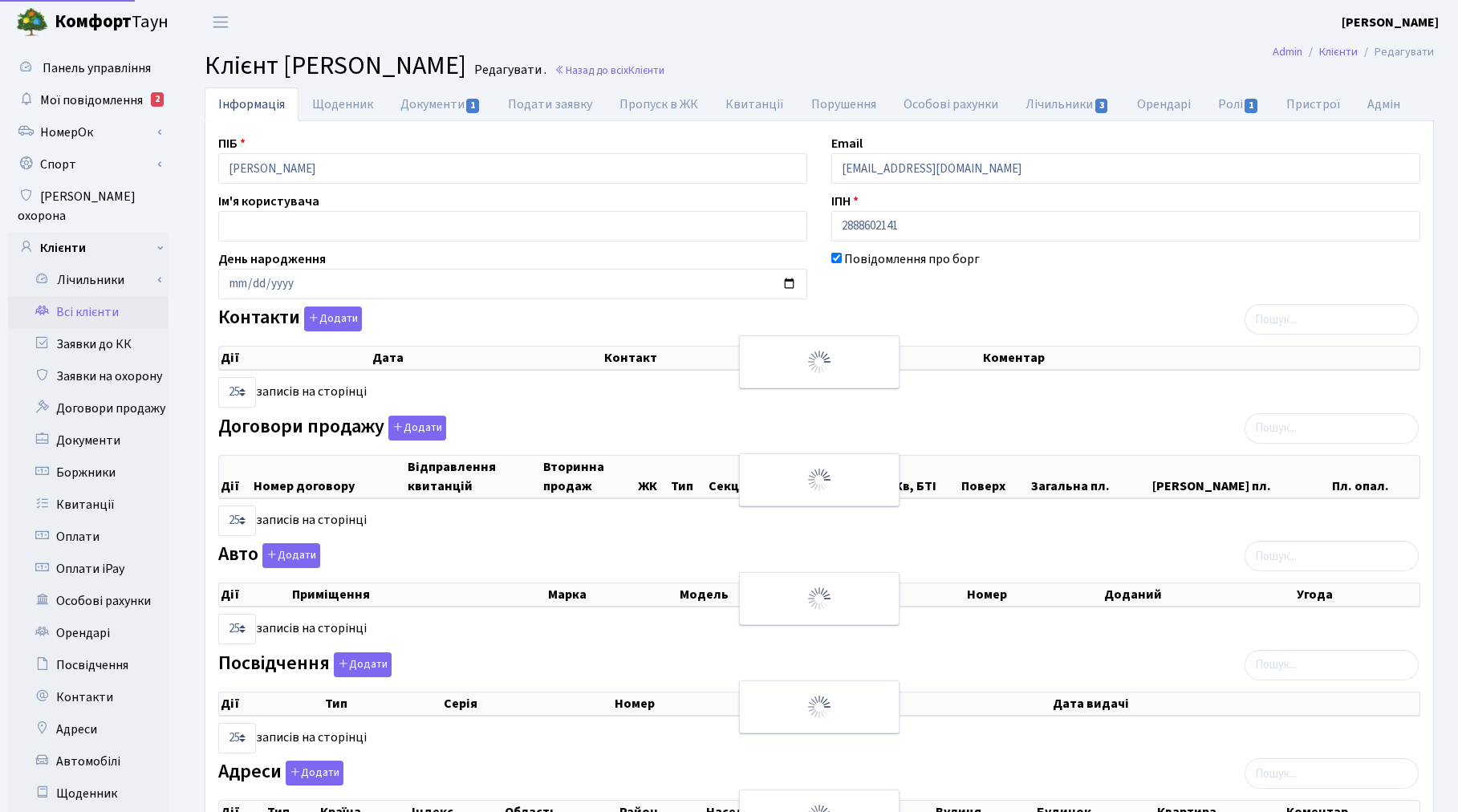
select select "25"
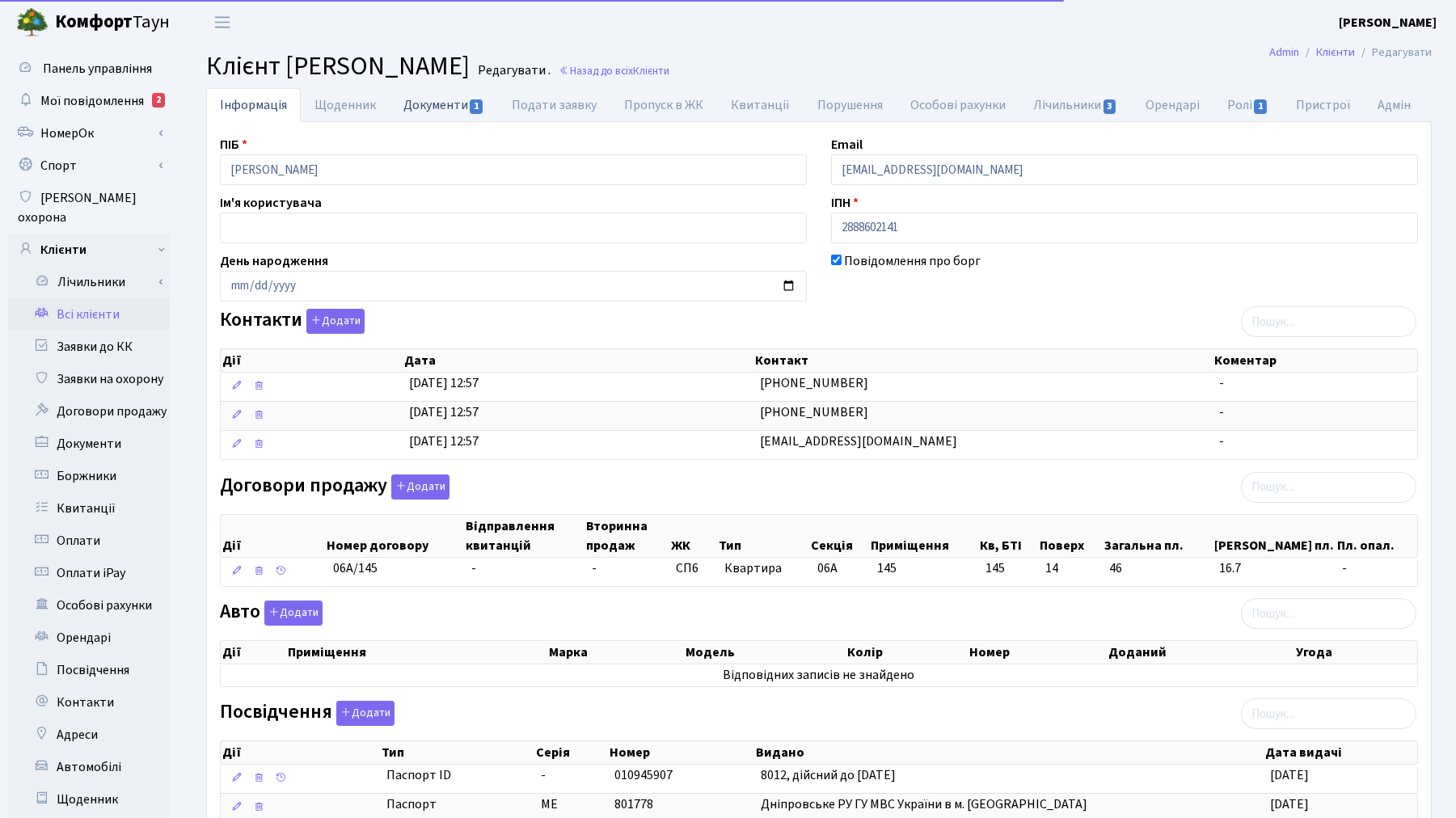
click at [413, 107] on link "Документи 1" at bounding box center [443, 105] width 109 height 33
select select "25"
